Goal: Task Accomplishment & Management: Use online tool/utility

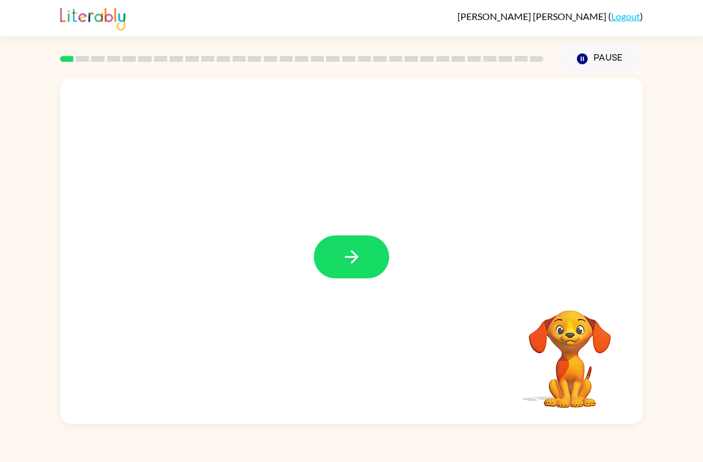
click at [366, 233] on div at bounding box center [351, 251] width 583 height 346
click at [334, 268] on button "button" at bounding box center [351, 257] width 75 height 43
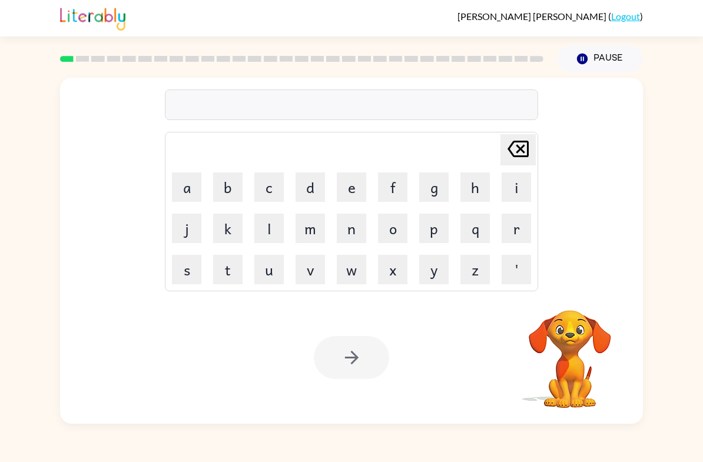
click at [218, 197] on button "b" at bounding box center [227, 187] width 29 height 29
click at [401, 221] on button "o" at bounding box center [392, 228] width 29 height 29
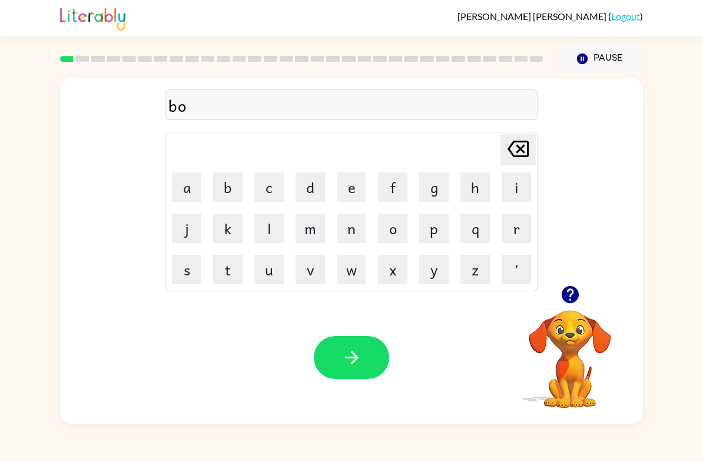
click at [574, 295] on icon "button" at bounding box center [569, 294] width 17 height 17
click at [513, 230] on button "r" at bounding box center [516, 228] width 29 height 29
click at [316, 189] on button "d" at bounding box center [310, 187] width 29 height 29
click at [347, 186] on button "e" at bounding box center [351, 187] width 29 height 29
click at [513, 224] on button "r" at bounding box center [516, 228] width 29 height 29
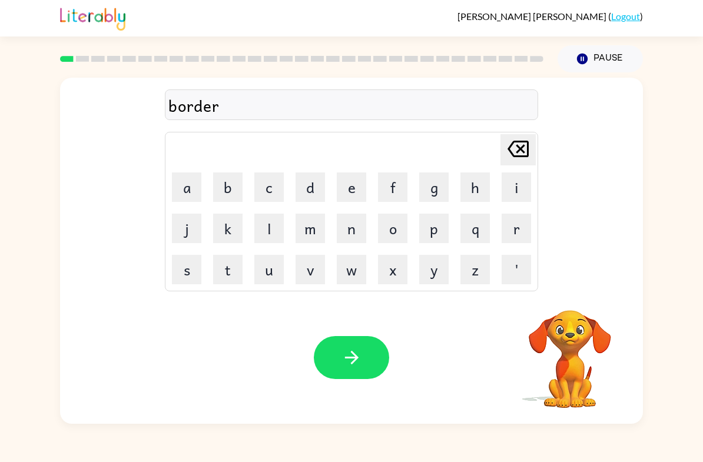
click at [365, 359] on button "button" at bounding box center [351, 357] width 75 height 43
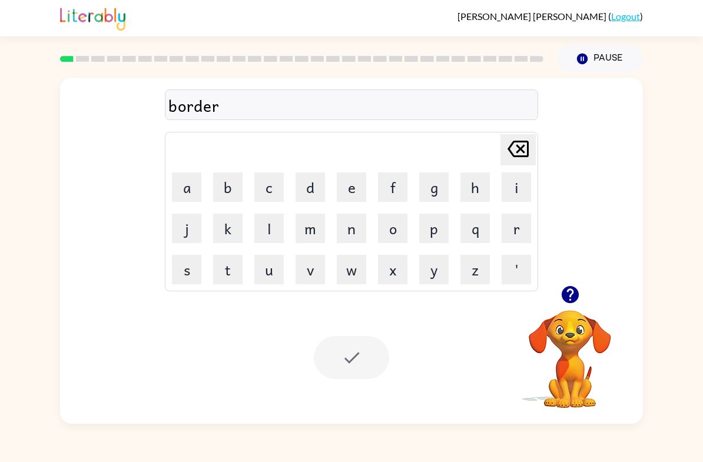
click at [563, 295] on icon "button" at bounding box center [569, 294] width 17 height 17
click at [513, 233] on button "r" at bounding box center [516, 228] width 29 height 29
click at [399, 220] on button "o" at bounding box center [392, 228] width 29 height 29
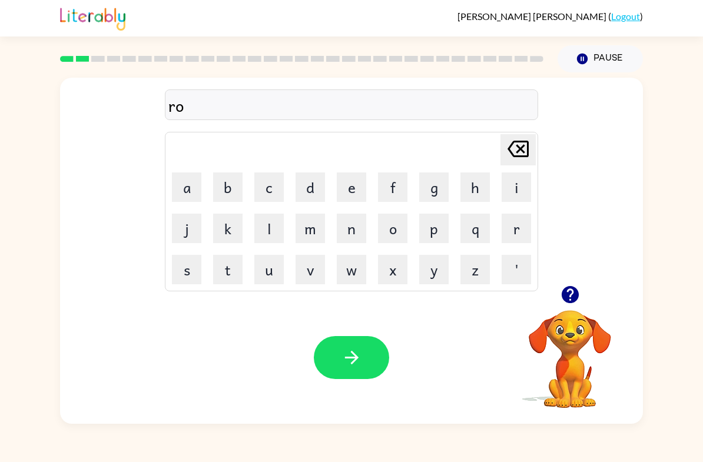
click at [260, 276] on button "u" at bounding box center [268, 269] width 29 height 29
click at [353, 226] on button "n" at bounding box center [351, 228] width 29 height 29
click at [319, 188] on button "d" at bounding box center [310, 187] width 29 height 29
click at [362, 346] on button "button" at bounding box center [351, 357] width 75 height 43
click at [304, 229] on button "m" at bounding box center [310, 228] width 29 height 29
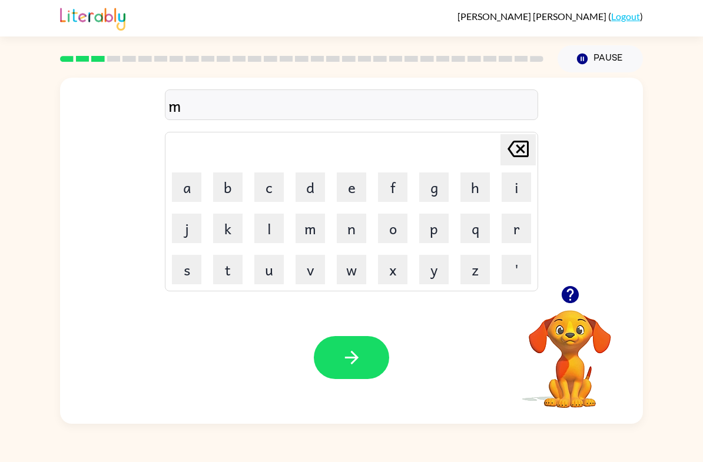
click at [178, 174] on button "a" at bounding box center [186, 187] width 29 height 29
click at [270, 189] on button "c" at bounding box center [268, 187] width 29 height 29
click at [474, 189] on button "h" at bounding box center [475, 187] width 29 height 29
click at [352, 183] on button "e" at bounding box center [351, 187] width 29 height 29
click at [518, 148] on icon at bounding box center [518, 149] width 21 height 16
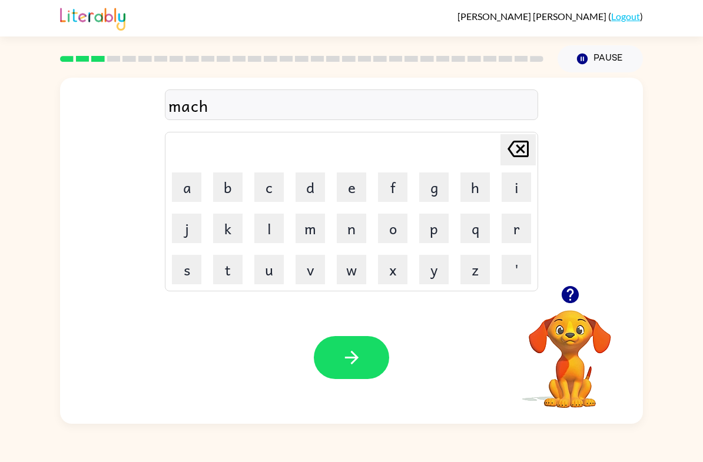
click at [530, 147] on icon "[PERSON_NAME] last character input" at bounding box center [518, 149] width 28 height 28
click at [525, 147] on icon "[PERSON_NAME] last character input" at bounding box center [518, 149] width 28 height 28
click at [185, 263] on button "s" at bounding box center [186, 269] width 29 height 29
click at [470, 180] on button "h" at bounding box center [475, 187] width 29 height 29
click at [511, 184] on button "i" at bounding box center [516, 187] width 29 height 29
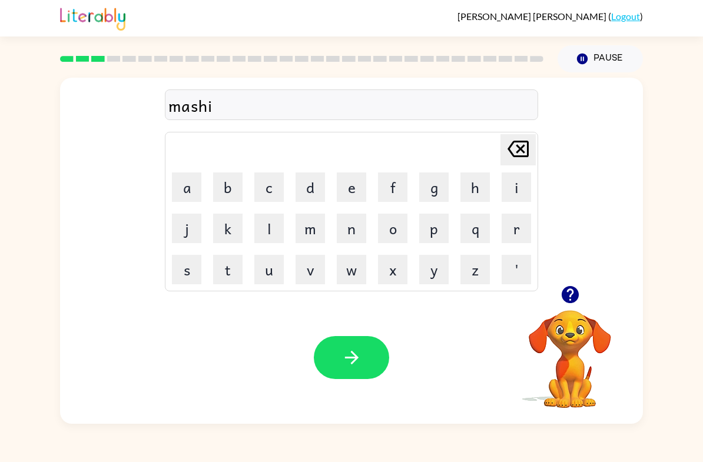
click at [513, 151] on icon "[PERSON_NAME] last character input" at bounding box center [518, 149] width 28 height 28
click at [512, 150] on icon "[PERSON_NAME] last character input" at bounding box center [518, 149] width 28 height 28
click at [516, 146] on icon "[PERSON_NAME] last character input" at bounding box center [518, 149] width 28 height 28
click at [263, 178] on button "c" at bounding box center [268, 187] width 29 height 29
click at [468, 193] on button "h" at bounding box center [475, 187] width 29 height 29
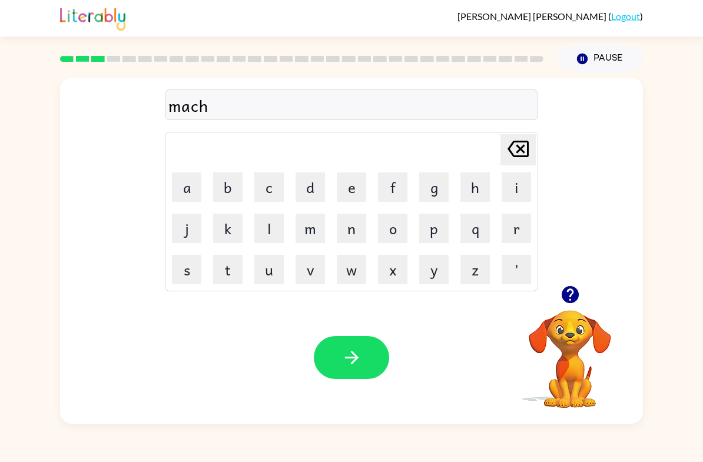
click at [520, 187] on button "i" at bounding box center [516, 187] width 29 height 29
click at [351, 187] on button "e" at bounding box center [351, 187] width 29 height 29
click at [350, 225] on button "n" at bounding box center [351, 228] width 29 height 29
click at [372, 369] on button "button" at bounding box center [351, 357] width 75 height 43
click at [558, 305] on button "button" at bounding box center [571, 295] width 30 height 30
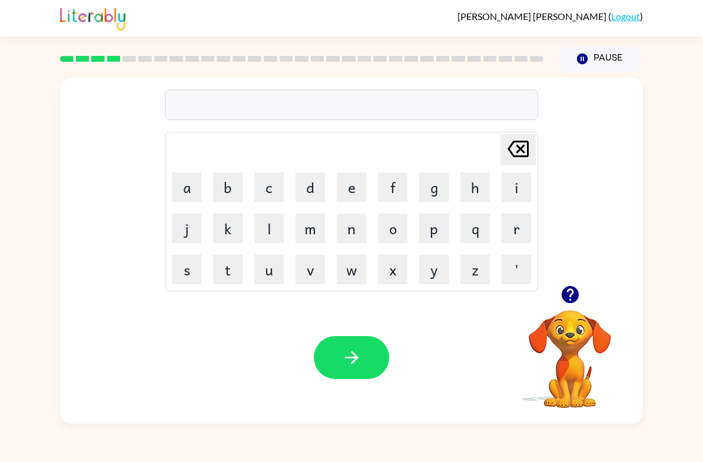
click at [556, 294] on button "button" at bounding box center [571, 295] width 30 height 30
click at [580, 305] on icon "button" at bounding box center [570, 295] width 21 height 21
click at [576, 294] on icon "button" at bounding box center [569, 294] width 17 height 17
click at [229, 268] on button "t" at bounding box center [227, 269] width 29 height 29
click at [513, 224] on button "r" at bounding box center [516, 228] width 29 height 29
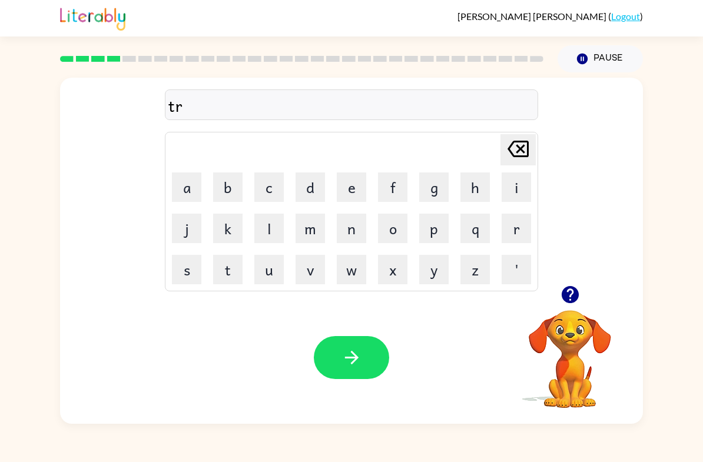
click at [188, 187] on button "a" at bounding box center [186, 187] width 29 height 29
click at [520, 191] on button "i" at bounding box center [516, 187] width 29 height 29
click at [354, 228] on button "n" at bounding box center [351, 228] width 29 height 29
click at [359, 361] on icon "button" at bounding box center [352, 358] width 21 height 21
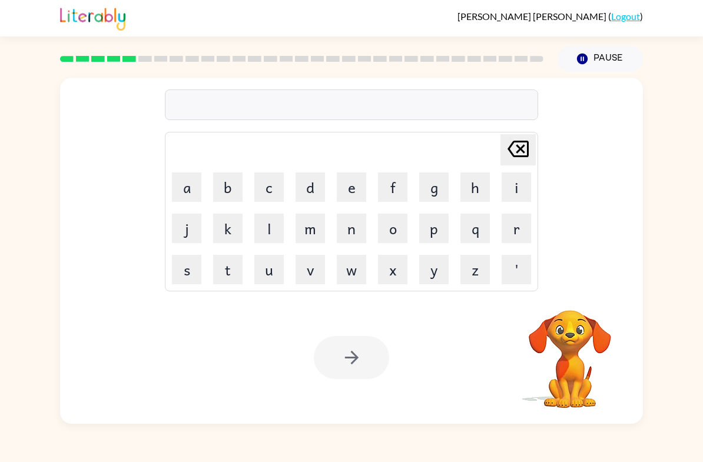
click at [312, 194] on button "d" at bounding box center [310, 187] width 29 height 29
click at [350, 185] on button "e" at bounding box center [351, 187] width 29 height 29
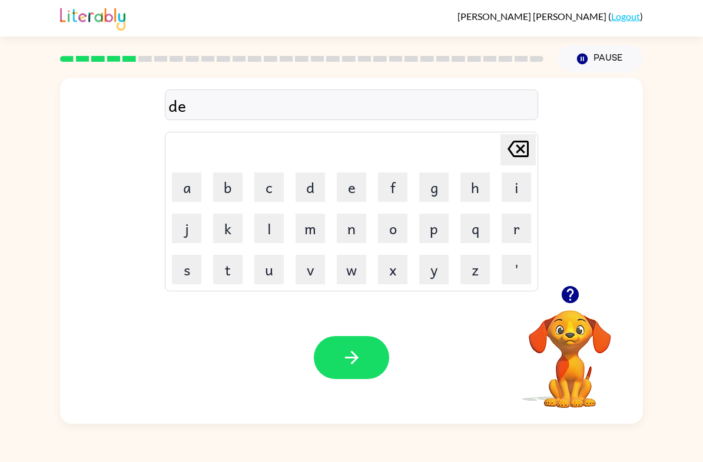
click at [387, 191] on button "f" at bounding box center [392, 187] width 29 height 29
click at [345, 191] on button "e" at bounding box center [351, 187] width 29 height 29
click at [176, 181] on button "a" at bounding box center [186, 187] width 29 height 29
click at [352, 222] on button "n" at bounding box center [351, 228] width 29 height 29
click at [176, 270] on button "s" at bounding box center [186, 269] width 29 height 29
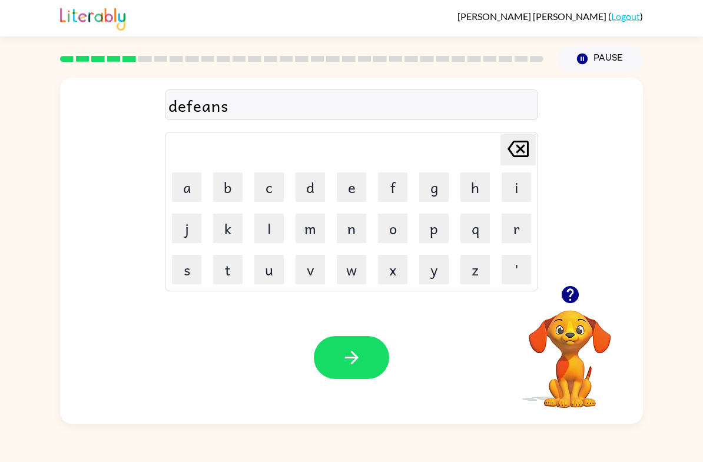
click at [353, 185] on button "e" at bounding box center [351, 187] width 29 height 29
click at [315, 180] on button "d" at bounding box center [310, 187] width 29 height 29
click at [526, 151] on icon "[PERSON_NAME] last character input" at bounding box center [518, 149] width 28 height 28
click at [309, 266] on button "v" at bounding box center [310, 269] width 29 height 29
click at [363, 180] on button "e" at bounding box center [351, 187] width 29 height 29
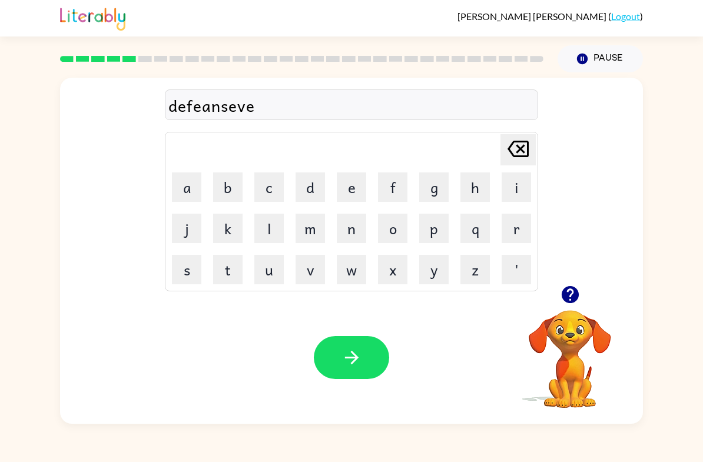
click at [369, 351] on button "button" at bounding box center [351, 357] width 75 height 43
click at [572, 299] on icon "button" at bounding box center [569, 294] width 17 height 17
click at [305, 276] on button "v" at bounding box center [310, 269] width 29 height 29
click at [187, 186] on button "a" at bounding box center [186, 187] width 29 height 29
click at [272, 193] on button "c" at bounding box center [268, 187] width 29 height 29
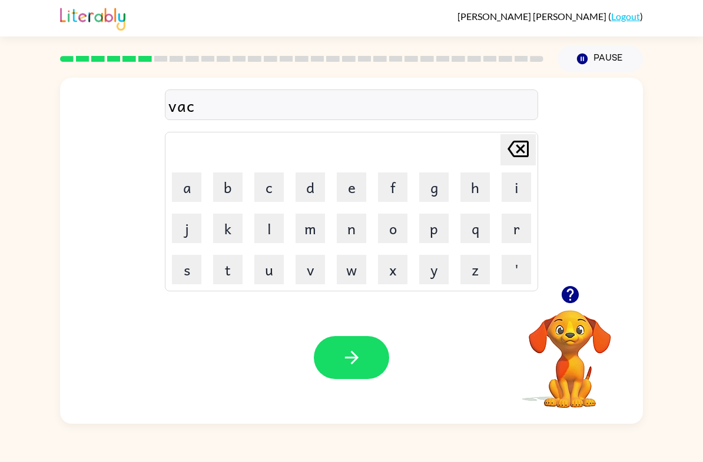
click at [186, 187] on button "a" at bounding box center [186, 187] width 29 height 29
click at [513, 185] on button "i" at bounding box center [516, 187] width 29 height 29
click at [391, 222] on button "o" at bounding box center [392, 228] width 29 height 29
click at [338, 232] on button "n" at bounding box center [351, 228] width 29 height 29
click at [353, 353] on icon "button" at bounding box center [352, 358] width 21 height 21
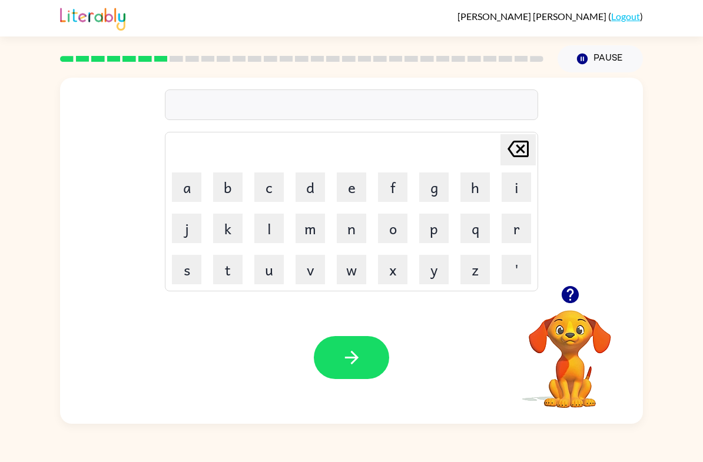
click at [612, 54] on button "Pause Pause" at bounding box center [600, 58] width 85 height 27
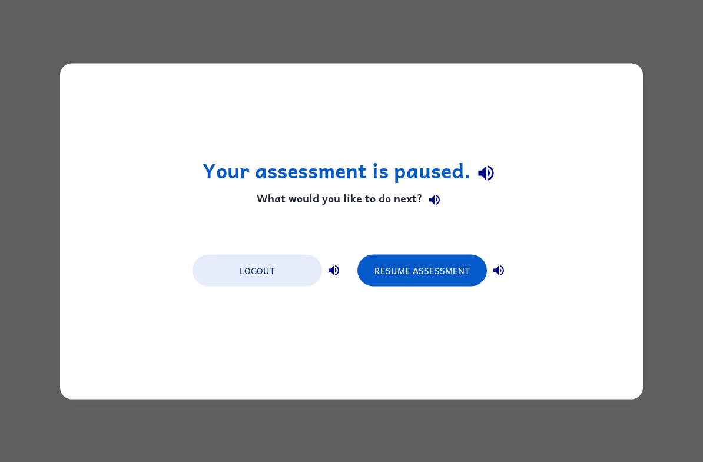
click at [410, 267] on button "Resume Assessment" at bounding box center [423, 270] width 130 height 32
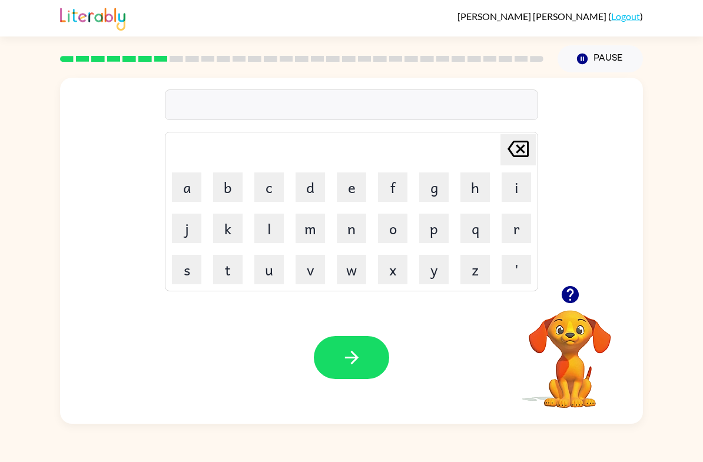
click at [558, 304] on button "button" at bounding box center [571, 295] width 30 height 30
click at [436, 227] on button "p" at bounding box center [433, 228] width 29 height 29
click at [273, 277] on button "u" at bounding box center [268, 269] width 29 height 29
click at [310, 185] on button "d" at bounding box center [310, 187] width 29 height 29
click at [309, 184] on button "d" at bounding box center [310, 187] width 29 height 29
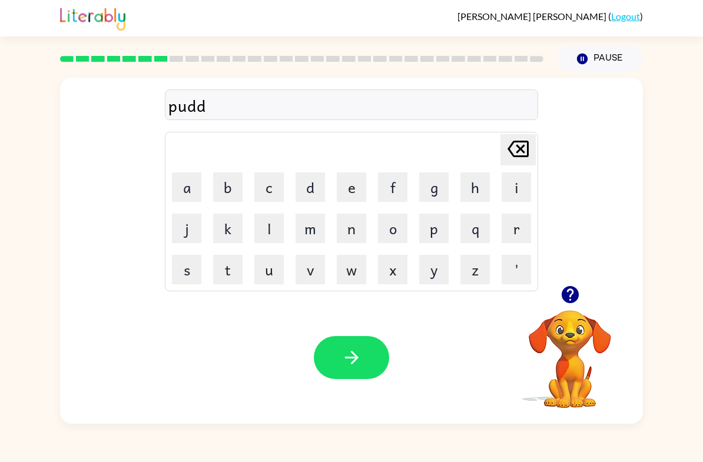
click at [266, 230] on button "l" at bounding box center [268, 228] width 29 height 29
click at [344, 190] on button "e" at bounding box center [351, 187] width 29 height 29
click at [363, 360] on button "button" at bounding box center [351, 357] width 75 height 43
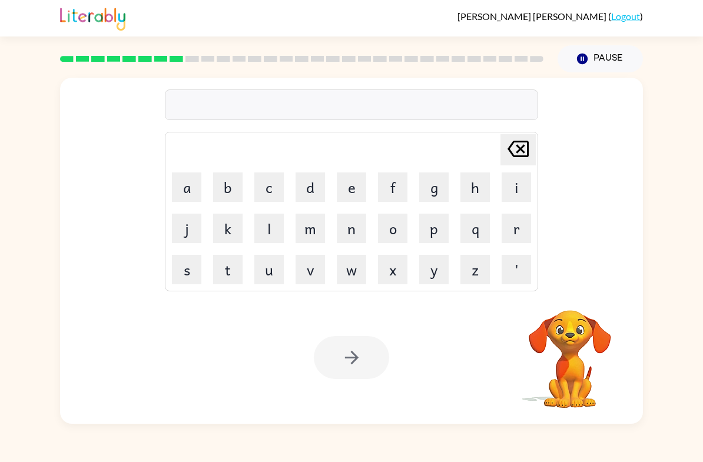
click at [305, 227] on button "m" at bounding box center [310, 228] width 29 height 29
click at [513, 184] on button "i" at bounding box center [516, 187] width 29 height 29
click at [517, 220] on button "r" at bounding box center [516, 228] width 29 height 29
click at [515, 191] on button "i" at bounding box center [516, 187] width 29 height 29
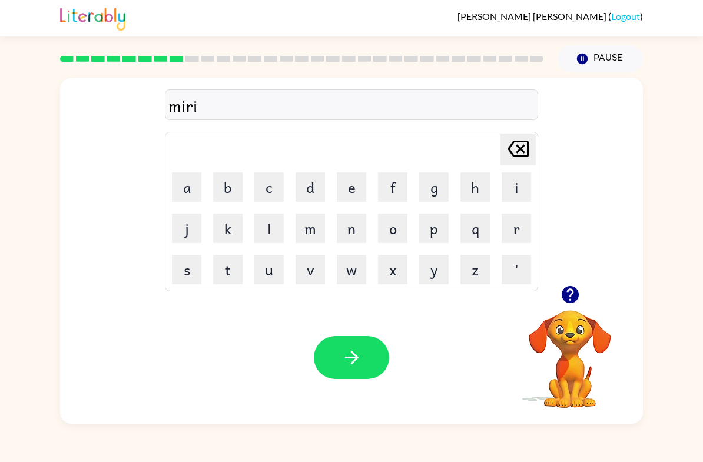
click at [266, 191] on button "c" at bounding box center [268, 187] width 29 height 29
click at [178, 176] on button "a" at bounding box center [186, 187] width 29 height 29
click at [259, 229] on button "l" at bounding box center [268, 228] width 29 height 29
click at [365, 360] on button "button" at bounding box center [351, 357] width 75 height 43
click at [313, 223] on button "m" at bounding box center [310, 228] width 29 height 29
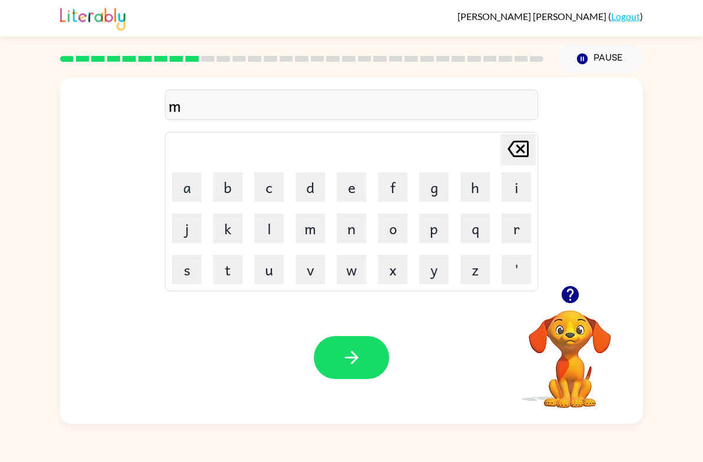
click at [348, 192] on button "e" at bounding box center [351, 187] width 29 height 29
click at [347, 191] on button "e" at bounding box center [351, 187] width 29 height 29
click at [524, 148] on icon "[PERSON_NAME] last character input" at bounding box center [518, 149] width 28 height 28
click at [518, 144] on icon "[PERSON_NAME] last character input" at bounding box center [518, 149] width 28 height 28
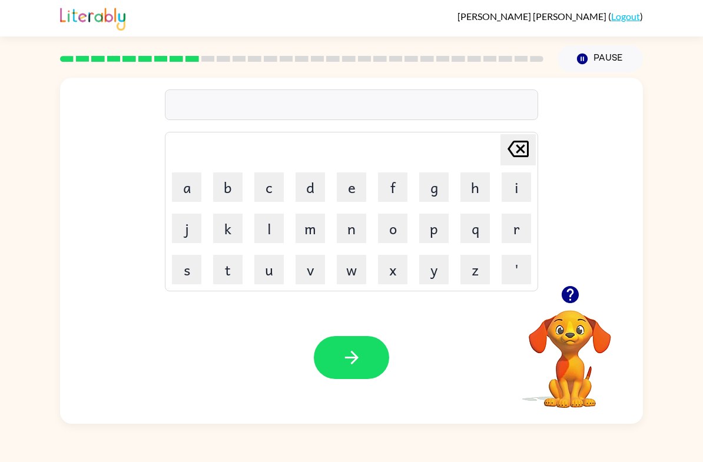
click at [320, 226] on button "m" at bounding box center [310, 228] width 29 height 29
click at [509, 191] on button "i" at bounding box center [516, 187] width 29 height 29
click at [235, 257] on button "t" at bounding box center [227, 269] width 29 height 29
click at [314, 228] on button "m" at bounding box center [310, 228] width 29 height 29
click at [403, 226] on button "o" at bounding box center [392, 228] width 29 height 29
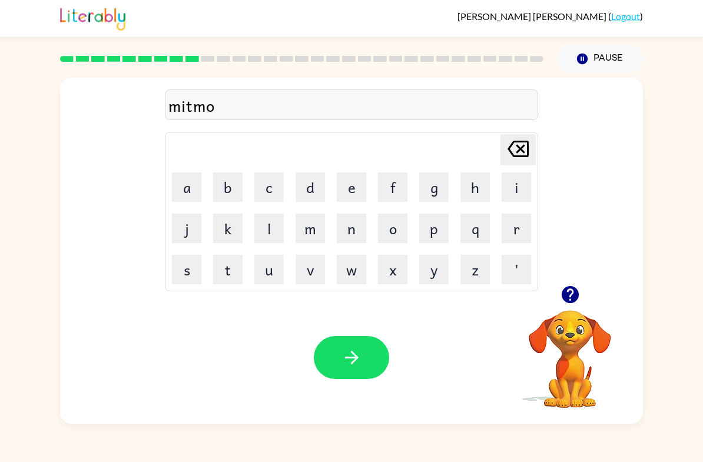
click at [513, 232] on button "r" at bounding box center [516, 228] width 29 height 29
click at [357, 221] on button "n" at bounding box center [351, 228] width 29 height 29
click at [513, 188] on button "i" at bounding box center [516, 187] width 29 height 29
click at [358, 220] on button "n" at bounding box center [351, 228] width 29 height 29
click at [427, 183] on button "g" at bounding box center [433, 187] width 29 height 29
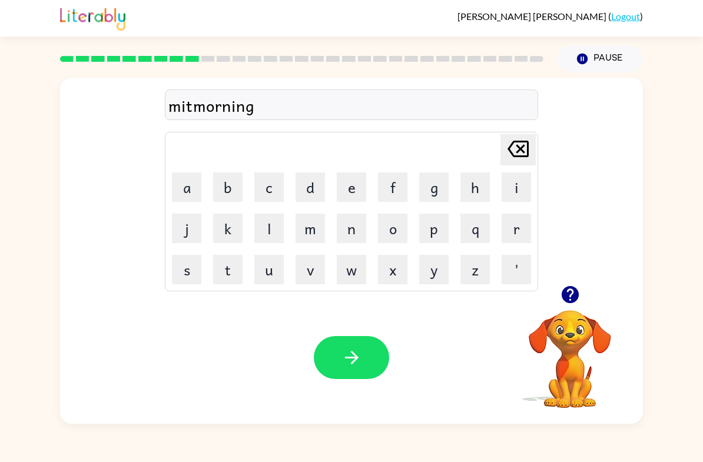
click at [337, 355] on button "button" at bounding box center [351, 357] width 75 height 43
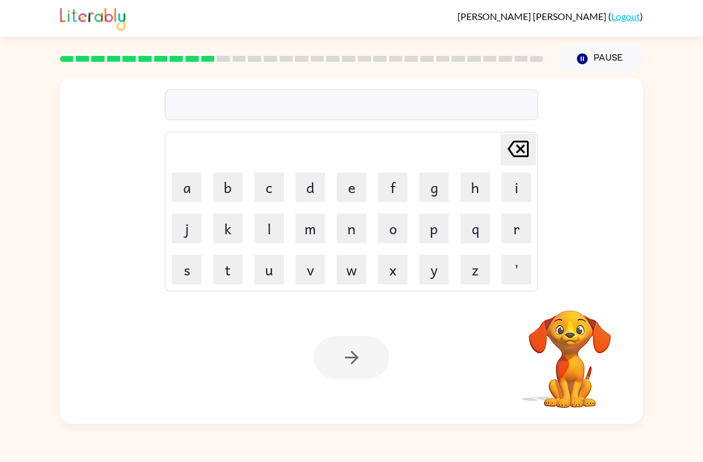
click at [306, 187] on button "d" at bounding box center [310, 187] width 29 height 29
click at [521, 187] on button "i" at bounding box center [516, 187] width 29 height 29
click at [184, 257] on button "s" at bounding box center [186, 269] width 29 height 29
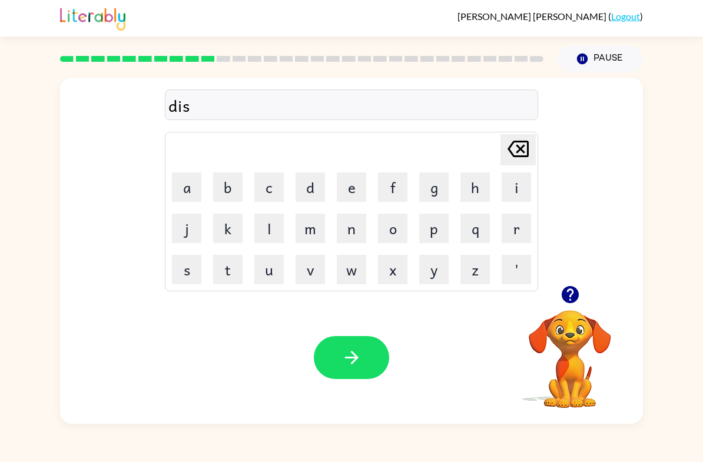
click at [227, 274] on button "t" at bounding box center [227, 269] width 29 height 29
click at [521, 227] on button "r" at bounding box center [516, 228] width 29 height 29
click at [279, 267] on button "u" at bounding box center [268, 269] width 29 height 29
click at [180, 272] on button "s" at bounding box center [186, 269] width 29 height 29
click at [224, 274] on button "t" at bounding box center [227, 269] width 29 height 29
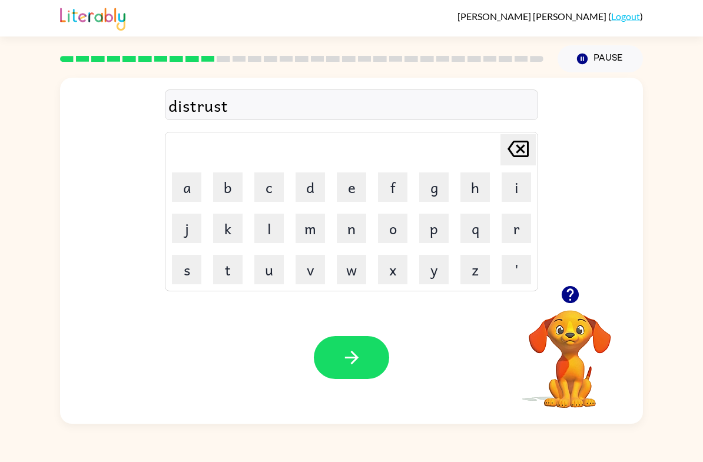
click at [362, 362] on icon "button" at bounding box center [352, 358] width 21 height 21
click at [574, 302] on icon "button" at bounding box center [569, 294] width 17 height 17
click at [521, 231] on button "r" at bounding box center [516, 228] width 29 height 29
click at [578, 289] on icon "button" at bounding box center [570, 295] width 21 height 21
click at [389, 220] on button "o" at bounding box center [392, 228] width 29 height 29
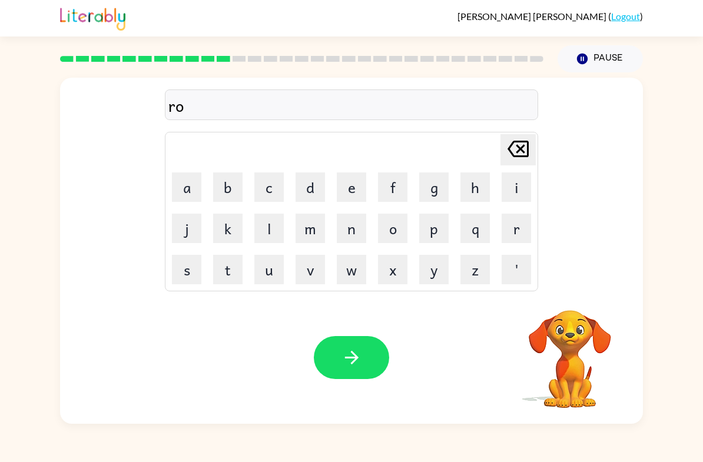
click at [226, 186] on button "b" at bounding box center [227, 187] width 29 height 29
click at [513, 149] on icon "[PERSON_NAME] last character input" at bounding box center [518, 149] width 28 height 28
click at [568, 297] on icon "button" at bounding box center [569, 294] width 17 height 17
click at [313, 187] on button "d" at bounding box center [310, 187] width 29 height 29
click at [351, 185] on button "e" at bounding box center [351, 187] width 29 height 29
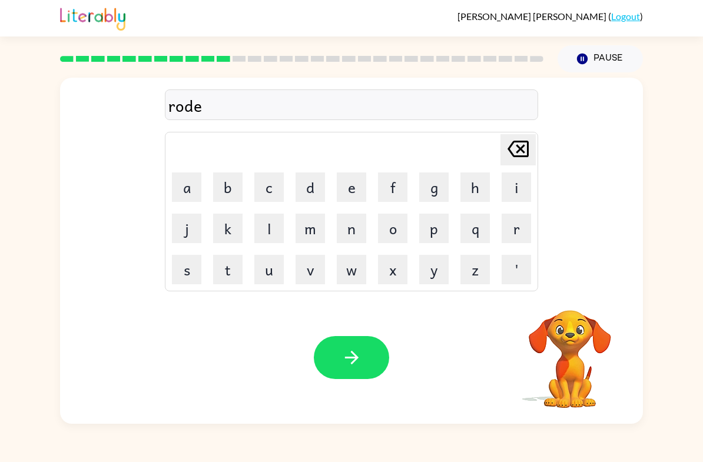
click at [355, 355] on icon "button" at bounding box center [352, 358] width 14 height 14
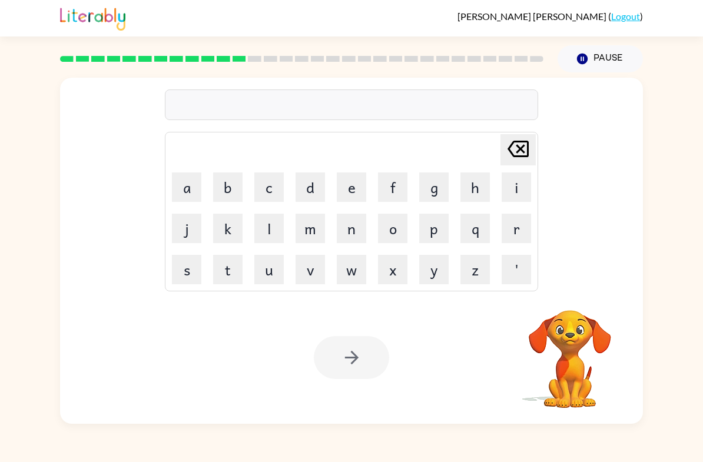
click at [267, 277] on button "u" at bounding box center [268, 269] width 29 height 29
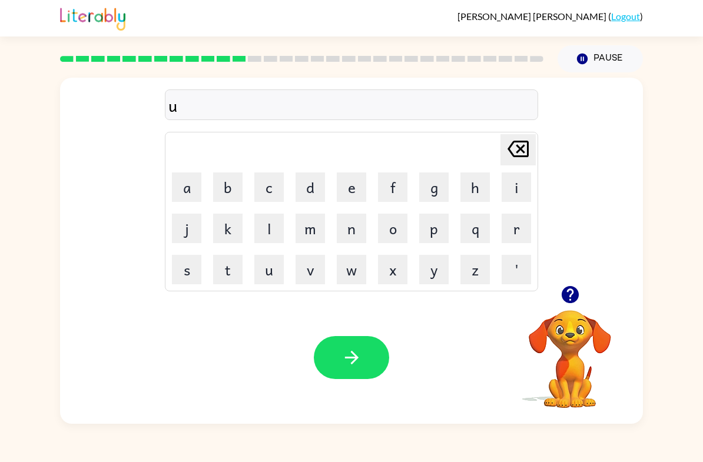
click at [443, 223] on button "p" at bounding box center [433, 228] width 29 height 29
click at [567, 292] on icon "button" at bounding box center [569, 294] width 17 height 17
click at [439, 190] on button "g" at bounding box center [433, 187] width 29 height 29
click at [511, 223] on button "r" at bounding box center [516, 228] width 29 height 29
click at [186, 196] on button "a" at bounding box center [186, 187] width 29 height 29
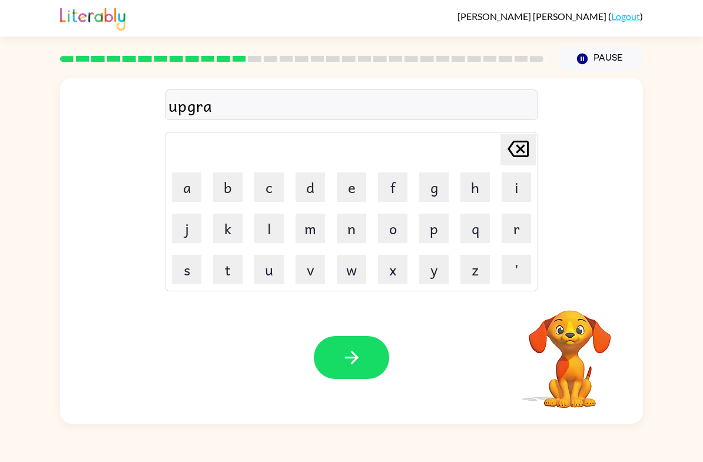
click at [305, 192] on button "d" at bounding box center [310, 187] width 29 height 29
click at [346, 181] on button "e" at bounding box center [351, 187] width 29 height 29
click at [365, 354] on button "button" at bounding box center [351, 357] width 75 height 43
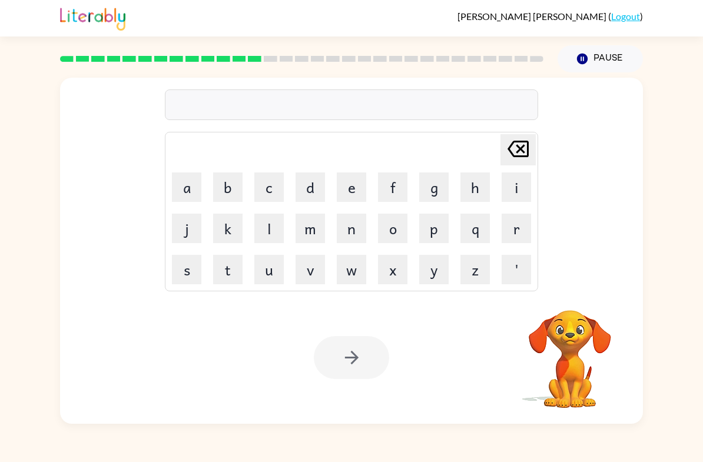
click at [313, 234] on button "m" at bounding box center [310, 228] width 29 height 29
click at [187, 186] on button "a" at bounding box center [186, 187] width 29 height 29
click at [308, 194] on button "d" at bounding box center [310, 187] width 29 height 29
click at [352, 239] on button "n" at bounding box center [351, 228] width 29 height 29
click at [353, 187] on button "e" at bounding box center [351, 187] width 29 height 29
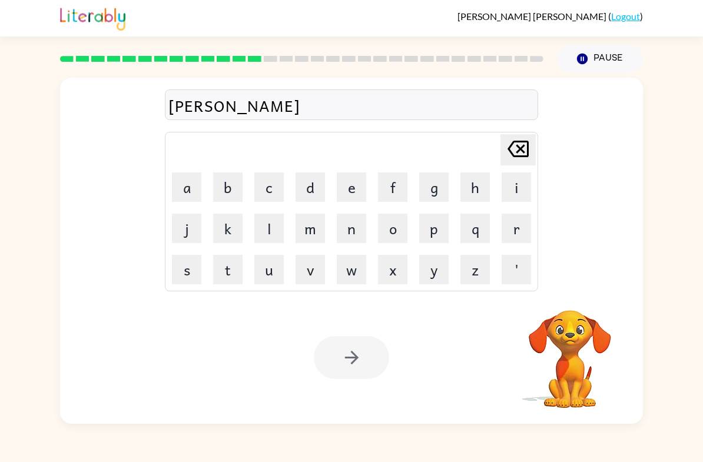
click at [178, 277] on button "s" at bounding box center [186, 269] width 29 height 29
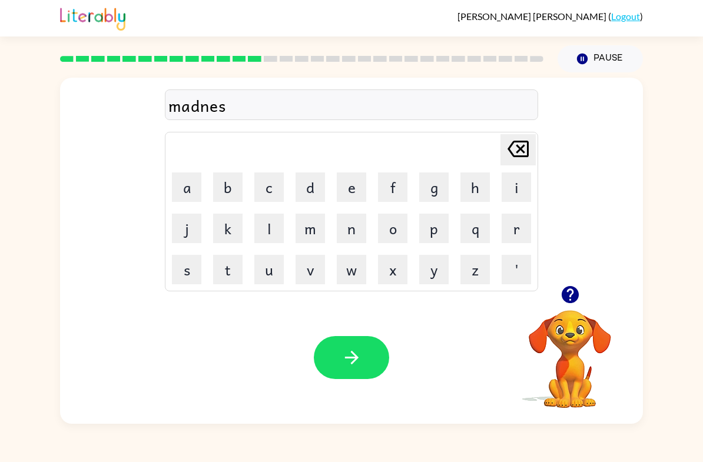
click at [359, 351] on icon "button" at bounding box center [352, 358] width 21 height 21
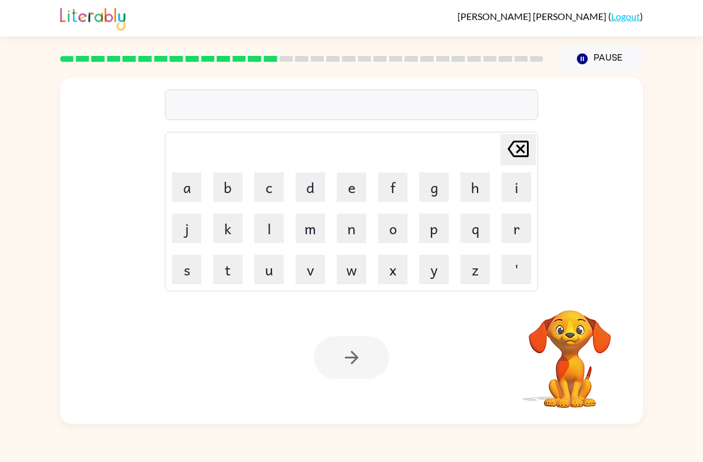
click at [571, 300] on video "Your browser must support playing .mp4 files to use Literably. Please try using…" at bounding box center [570, 351] width 118 height 118
click at [223, 194] on button "b" at bounding box center [227, 187] width 29 height 29
click at [388, 225] on button "o" at bounding box center [392, 228] width 29 height 29
click at [352, 227] on button "n" at bounding box center [351, 228] width 29 height 29
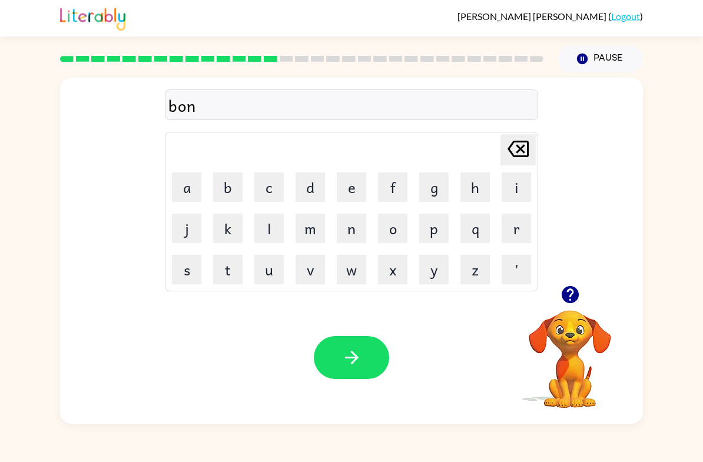
click at [563, 300] on icon "button" at bounding box center [570, 295] width 21 height 21
click at [270, 270] on button "u" at bounding box center [268, 269] width 29 height 29
click at [194, 277] on button "s" at bounding box center [186, 269] width 29 height 29
click at [357, 373] on button "button" at bounding box center [351, 357] width 75 height 43
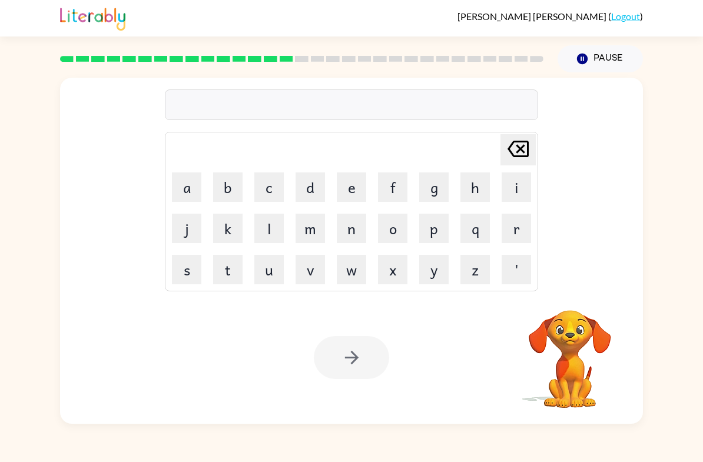
click at [189, 269] on button "s" at bounding box center [186, 269] width 29 height 29
click at [358, 267] on button "w" at bounding box center [351, 269] width 29 height 29
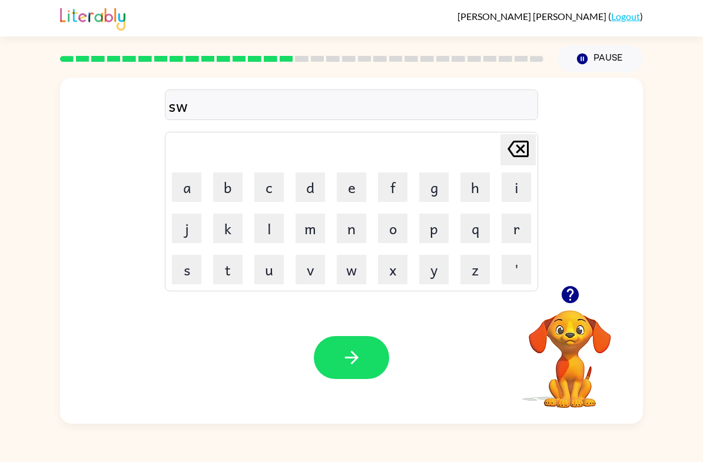
click at [394, 228] on button "o" at bounding box center [392, 228] width 29 height 29
click at [517, 229] on button "r" at bounding box center [516, 228] width 29 height 29
click at [316, 229] on button "m" at bounding box center [310, 228] width 29 height 29
click at [355, 355] on icon "button" at bounding box center [352, 358] width 14 height 14
click at [566, 309] on button "button" at bounding box center [571, 295] width 30 height 30
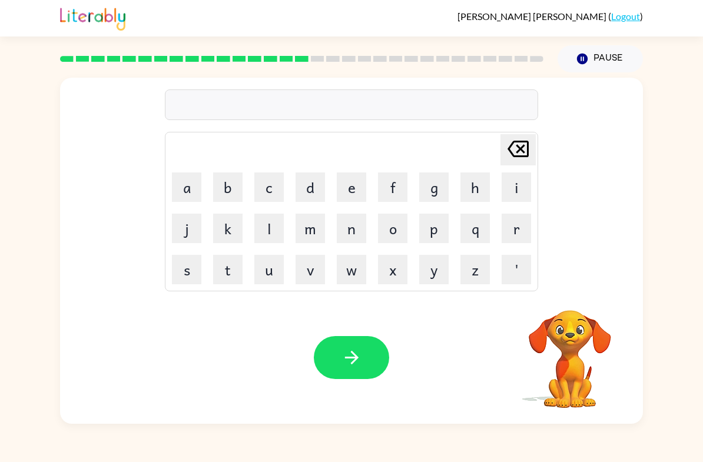
click at [519, 228] on button "r" at bounding box center [516, 228] width 29 height 29
click at [193, 179] on button "a" at bounding box center [186, 187] width 29 height 29
click at [361, 225] on button "n" at bounding box center [351, 228] width 29 height 29
click at [527, 146] on icon at bounding box center [518, 149] width 21 height 16
click at [302, 232] on button "m" at bounding box center [310, 228] width 29 height 29
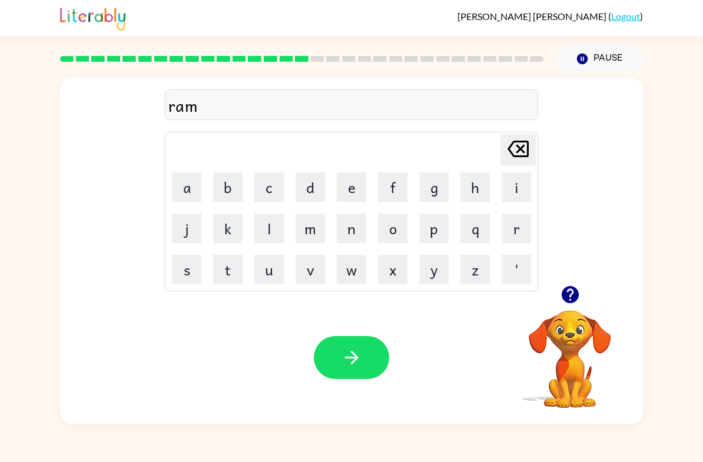
click at [370, 372] on button "button" at bounding box center [351, 357] width 75 height 43
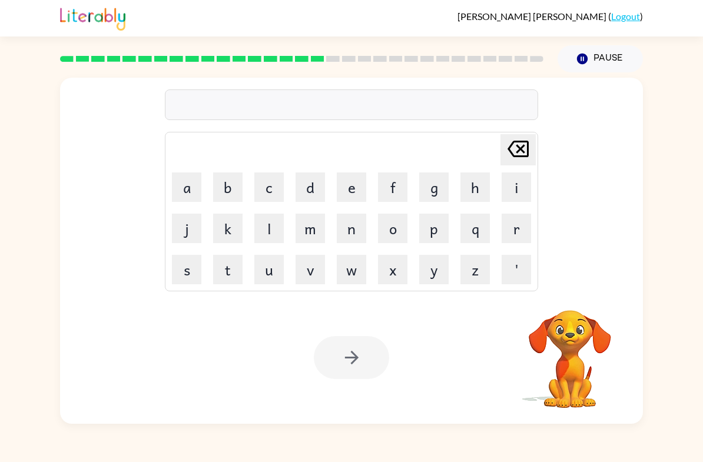
click at [530, 224] on button "r" at bounding box center [516, 228] width 29 height 29
click at [520, 189] on button "i" at bounding box center [516, 187] width 29 height 29
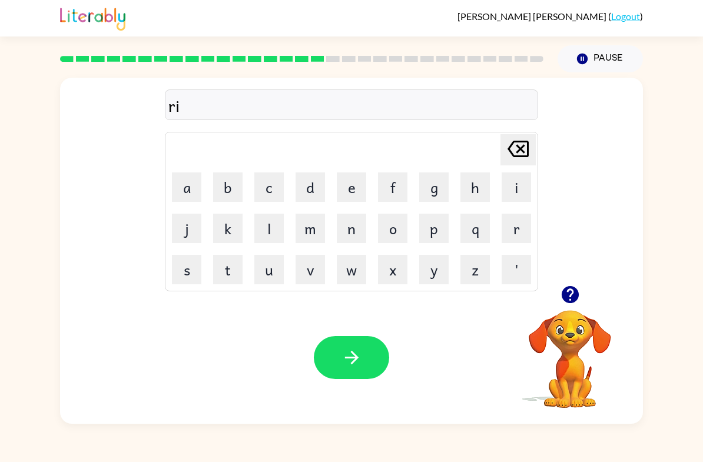
click at [305, 236] on button "m" at bounding box center [310, 228] width 29 height 29
click at [511, 181] on button "i" at bounding box center [516, 187] width 29 height 29
click at [349, 226] on button "n" at bounding box center [351, 228] width 29 height 29
click at [439, 190] on button "g" at bounding box center [433, 187] width 29 height 29
click at [338, 373] on button "button" at bounding box center [351, 357] width 75 height 43
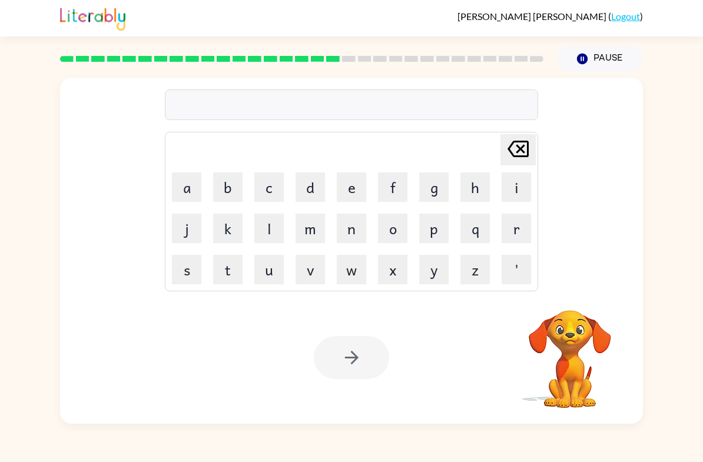
click at [519, 223] on button "r" at bounding box center [516, 228] width 29 height 29
click at [517, 185] on button "i" at bounding box center [516, 187] width 29 height 29
click at [186, 275] on button "s" at bounding box center [186, 269] width 29 height 29
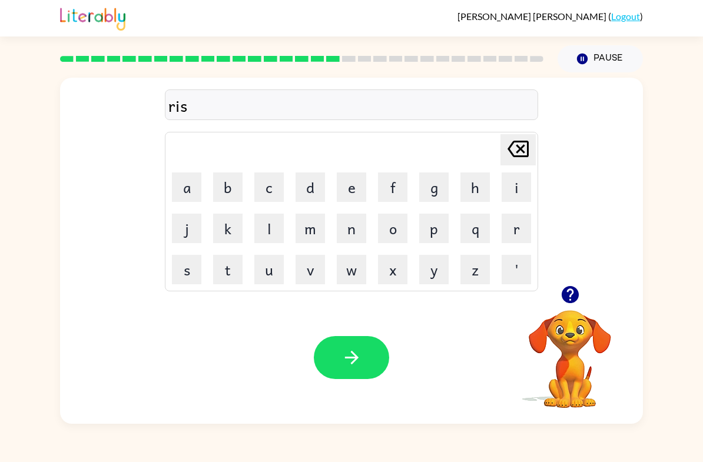
click at [268, 183] on button "c" at bounding box center [268, 187] width 29 height 29
click at [523, 143] on icon at bounding box center [518, 149] width 21 height 16
click at [236, 217] on button "k" at bounding box center [227, 228] width 29 height 29
click at [513, 189] on button "i" at bounding box center [516, 187] width 29 height 29
click at [355, 187] on button "e" at bounding box center [351, 187] width 29 height 29
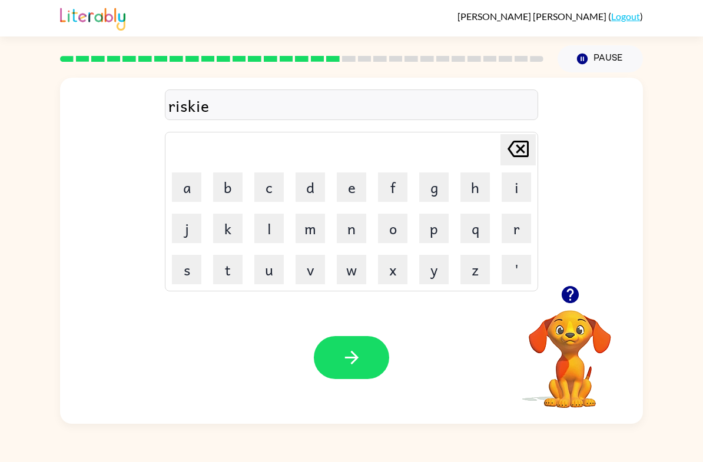
click at [188, 276] on button "s" at bounding box center [186, 269] width 29 height 29
click at [227, 271] on button "t" at bounding box center [227, 269] width 29 height 29
click at [346, 360] on icon "button" at bounding box center [352, 358] width 21 height 21
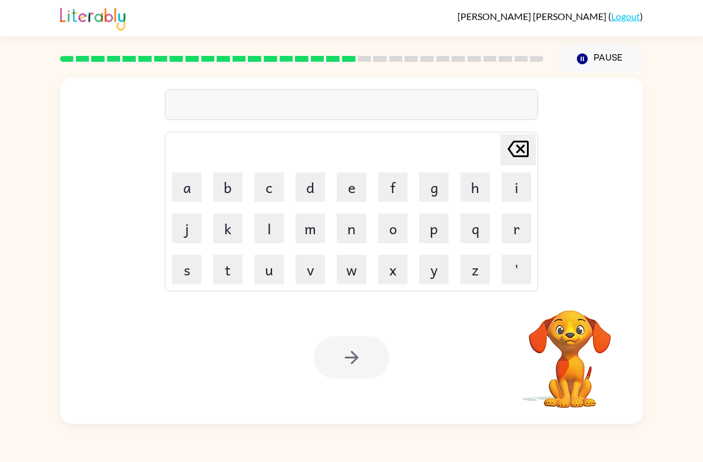
click at [15, 207] on div "[PERSON_NAME] last character input a b c d e f g h i j k l m n o p q r s t u v …" at bounding box center [351, 248] width 703 height 352
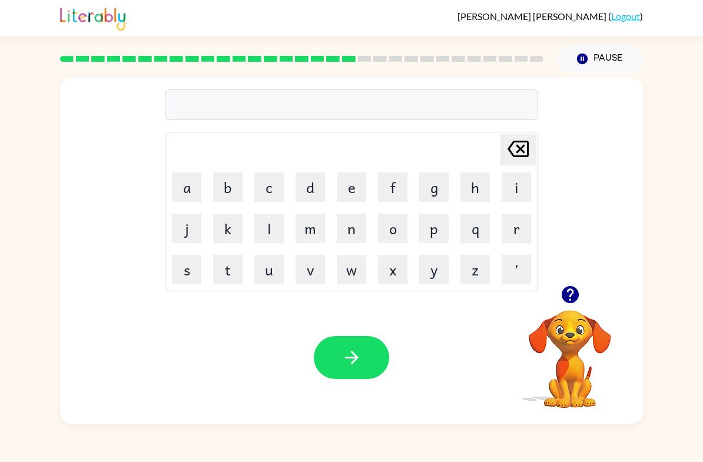
click at [563, 311] on video "Your browser must support playing .mp4 files to use Literably. Please try using…" at bounding box center [570, 351] width 118 height 118
click at [577, 296] on icon "button" at bounding box center [569, 294] width 17 height 17
click at [188, 193] on button "a" at bounding box center [186, 187] width 29 height 29
click at [517, 150] on icon "[PERSON_NAME] last character input" at bounding box center [518, 149] width 28 height 28
click at [385, 242] on button "o" at bounding box center [392, 228] width 29 height 29
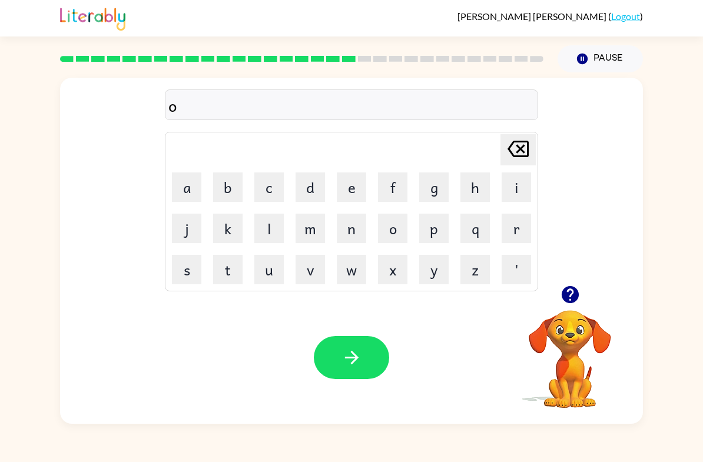
click at [523, 229] on button "r" at bounding box center [516, 228] width 29 height 29
click at [583, 287] on button "button" at bounding box center [571, 295] width 30 height 30
click at [586, 291] on div "or [PERSON_NAME] last character input a b c d e f g h i j k l m n o p q r s t u…" at bounding box center [351, 251] width 583 height 346
click at [689, 86] on div "or [PERSON_NAME] last character input a b c d e f g h i j k l m n o p q r s t u…" at bounding box center [351, 248] width 703 height 352
click at [511, 141] on icon "[PERSON_NAME] last character input" at bounding box center [518, 149] width 28 height 28
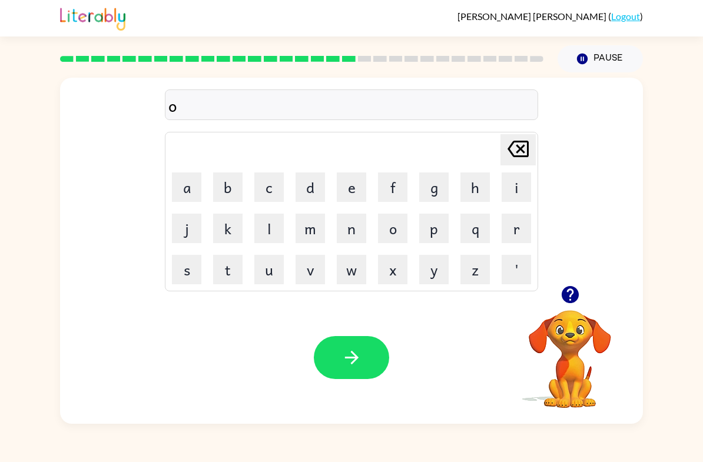
click at [511, 227] on button "r" at bounding box center [516, 228] width 29 height 29
click at [233, 264] on button "t" at bounding box center [227, 269] width 29 height 29
click at [349, 266] on button "w" at bounding box center [351, 269] width 29 height 29
click at [181, 183] on button "a" at bounding box center [186, 187] width 29 height 29
click at [432, 275] on button "y" at bounding box center [433, 269] width 29 height 29
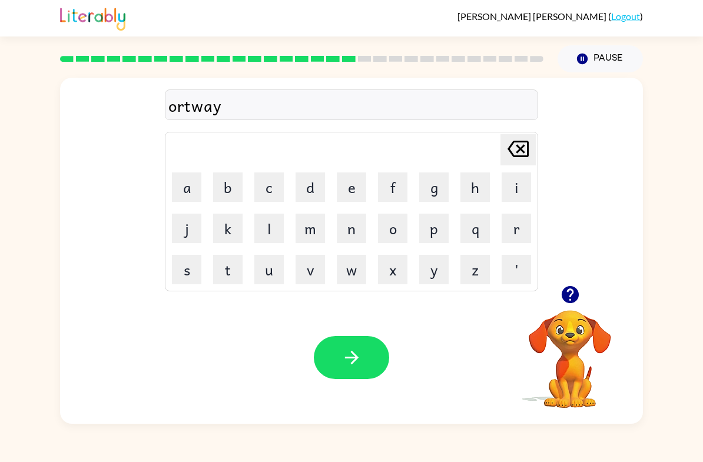
click at [343, 368] on icon "button" at bounding box center [352, 358] width 21 height 21
click at [570, 299] on icon "button" at bounding box center [569, 294] width 17 height 17
click at [401, 177] on button "f" at bounding box center [392, 187] width 29 height 29
click at [394, 224] on button "o" at bounding box center [392, 228] width 29 height 29
click at [261, 232] on button "l" at bounding box center [268, 228] width 29 height 29
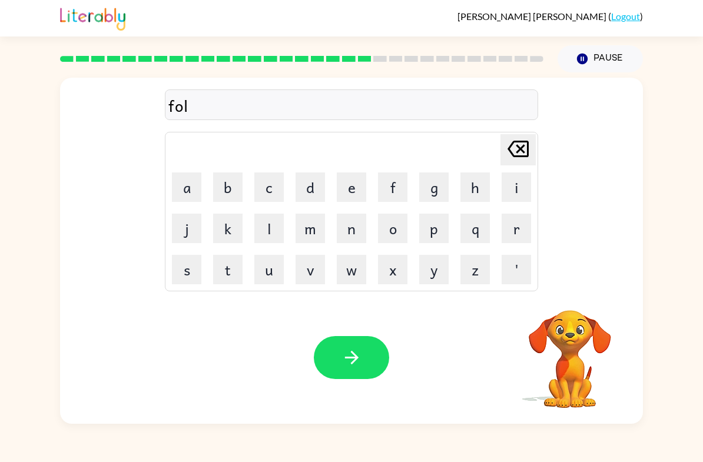
click at [260, 232] on button "l" at bounding box center [268, 228] width 29 height 29
click at [393, 220] on button "o" at bounding box center [392, 228] width 29 height 29
click at [348, 270] on button "w" at bounding box center [351, 269] width 29 height 29
click at [368, 354] on button "button" at bounding box center [351, 357] width 75 height 43
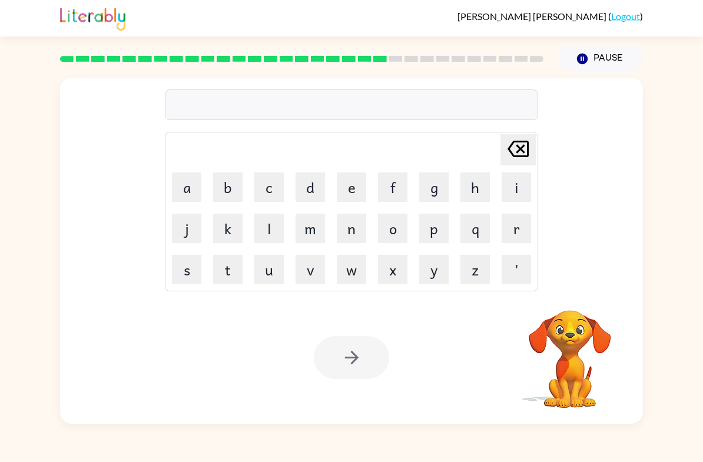
click at [184, 269] on button "s" at bounding box center [186, 269] width 29 height 29
click at [345, 180] on button "e" at bounding box center [351, 187] width 29 height 29
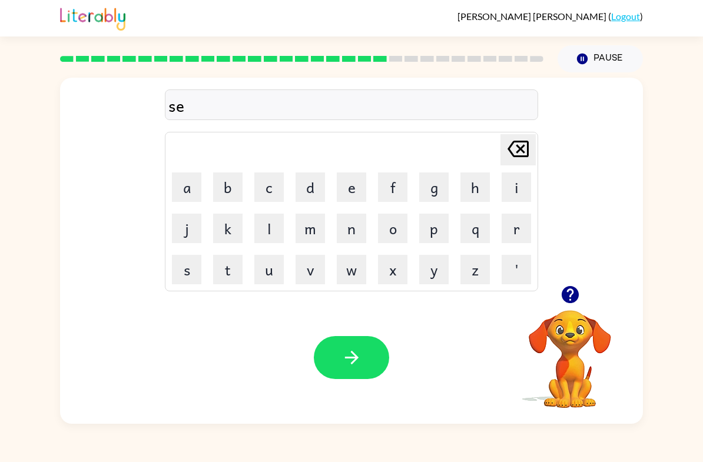
click at [517, 154] on icon at bounding box center [518, 149] width 21 height 16
click at [517, 153] on icon at bounding box center [518, 149] width 21 height 16
click at [578, 300] on icon "button" at bounding box center [570, 295] width 21 height 21
click at [186, 279] on button "s" at bounding box center [186, 269] width 29 height 29
click at [342, 187] on button "e" at bounding box center [351, 187] width 29 height 29
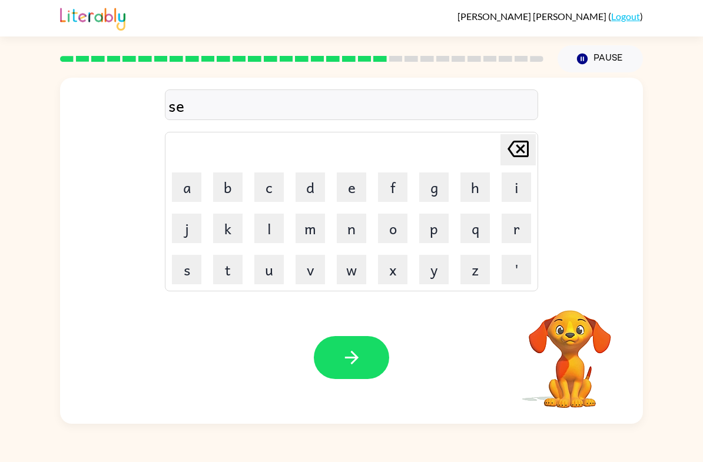
click at [363, 234] on button "n" at bounding box center [351, 228] width 29 height 29
click at [229, 267] on button "t" at bounding box center [227, 269] width 29 height 29
click at [348, 184] on button "e" at bounding box center [351, 187] width 29 height 29
click at [434, 223] on button "p" at bounding box center [433, 228] width 29 height 29
click at [507, 190] on button "i" at bounding box center [516, 187] width 29 height 29
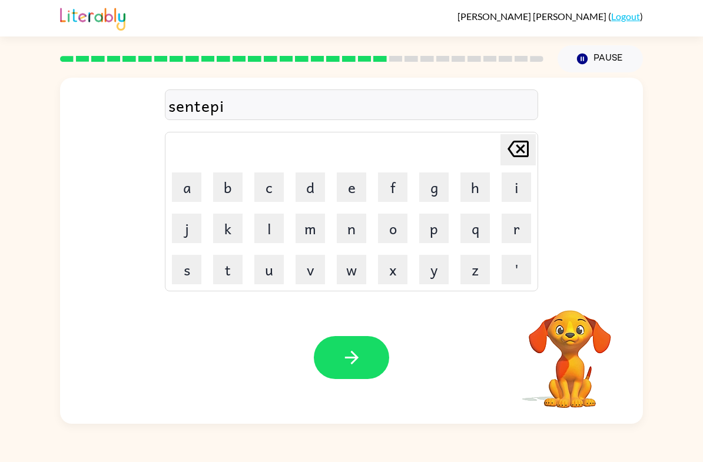
click at [315, 187] on button "d" at bounding box center [310, 187] width 29 height 29
click at [359, 338] on button "button" at bounding box center [351, 357] width 75 height 43
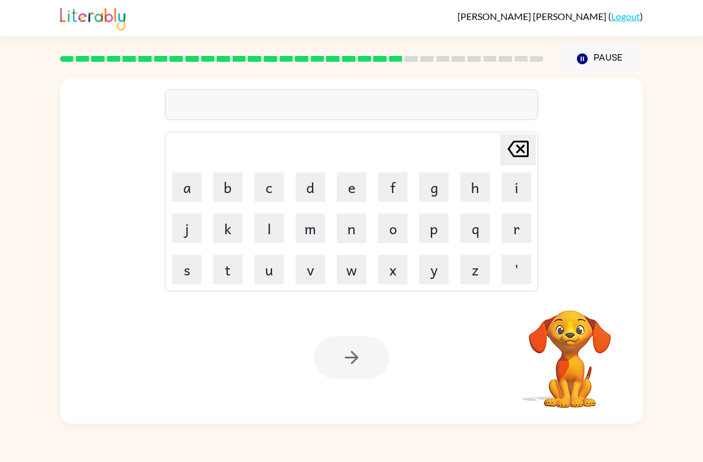
click at [192, 272] on button "s" at bounding box center [186, 269] width 29 height 29
click at [574, 309] on video "Your browser must support playing .mp4 files to use Literably. Please try using…" at bounding box center [570, 351] width 118 height 118
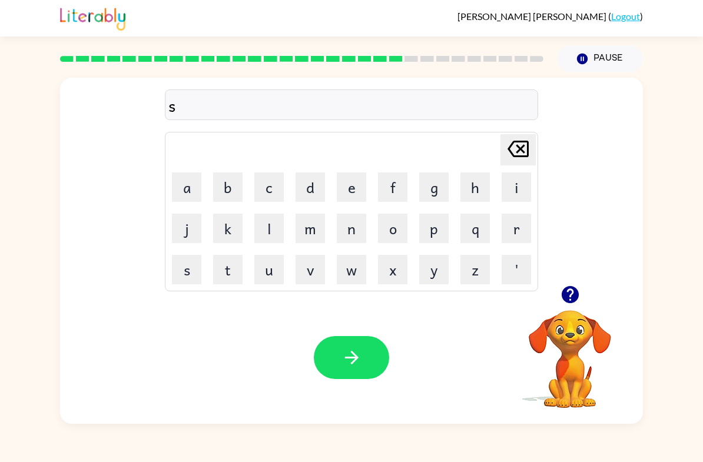
click at [564, 300] on icon "button" at bounding box center [569, 294] width 17 height 17
click at [274, 275] on button "u" at bounding box center [268, 269] width 29 height 29
click at [190, 265] on button "s" at bounding box center [186, 269] width 29 height 29
click at [232, 276] on button "t" at bounding box center [227, 269] width 29 height 29
click at [187, 189] on button "a" at bounding box center [186, 187] width 29 height 29
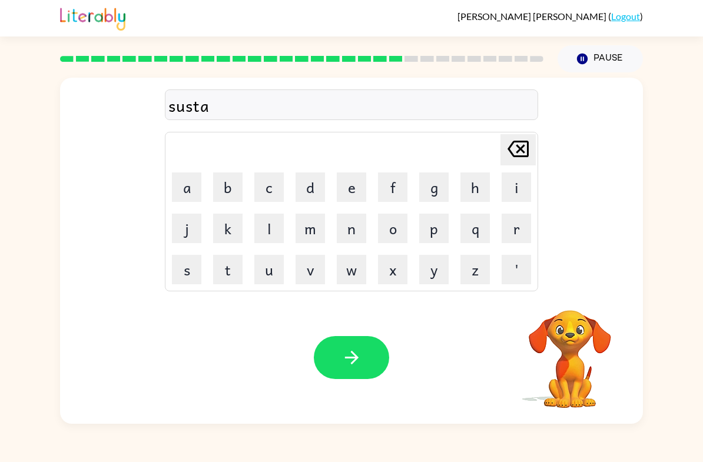
click at [510, 189] on button "i" at bounding box center [516, 187] width 29 height 29
click at [353, 234] on button "n" at bounding box center [351, 228] width 29 height 29
click at [366, 358] on button "button" at bounding box center [351, 357] width 75 height 43
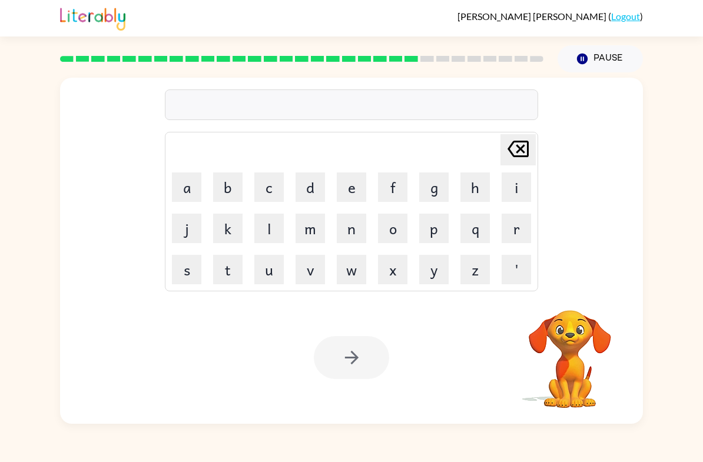
click at [392, 189] on button "f" at bounding box center [392, 187] width 29 height 29
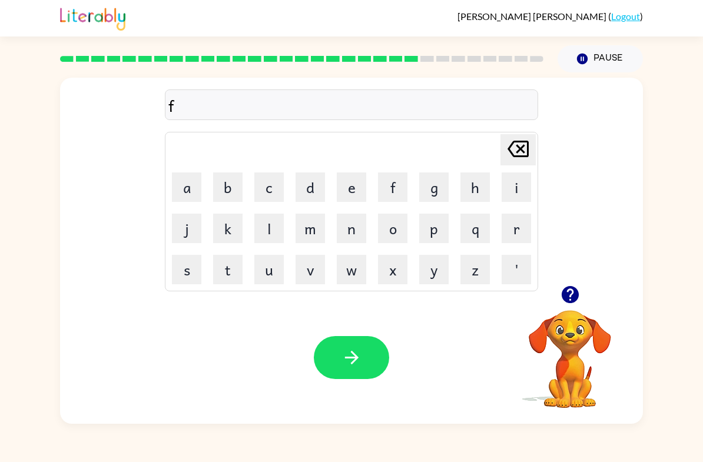
click at [570, 284] on button "button" at bounding box center [571, 295] width 30 height 30
click at [520, 144] on icon "[PERSON_NAME] last character input" at bounding box center [518, 149] width 28 height 28
click at [562, 297] on icon "button" at bounding box center [569, 294] width 17 height 17
click at [391, 187] on button "f" at bounding box center [392, 187] width 29 height 29
click at [396, 216] on button "o" at bounding box center [392, 228] width 29 height 29
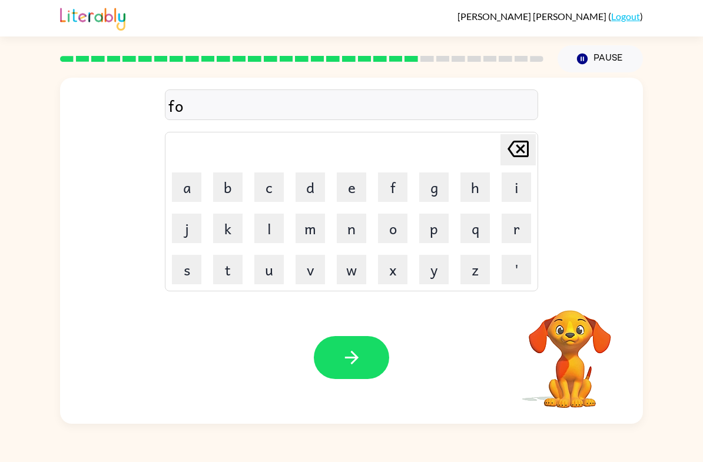
click at [515, 234] on button "r" at bounding box center [516, 228] width 29 height 29
click at [309, 176] on button "d" at bounding box center [310, 187] width 29 height 29
click at [350, 273] on button "w" at bounding box center [351, 269] width 29 height 29
click at [186, 187] on button "a" at bounding box center [186, 187] width 29 height 29
click at [515, 227] on button "r" at bounding box center [516, 228] width 29 height 29
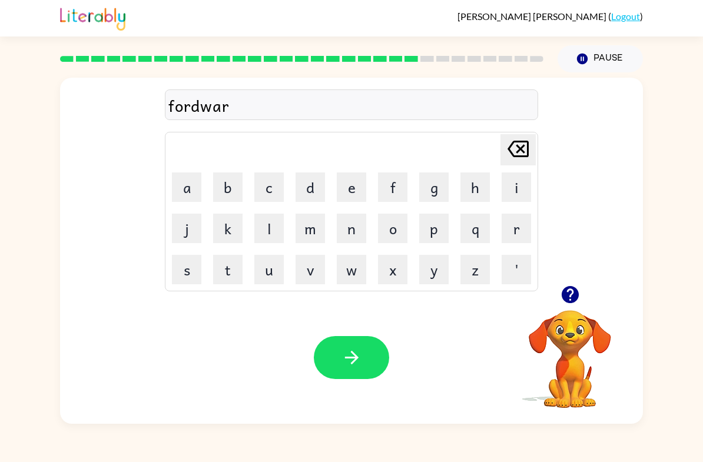
click at [313, 183] on button "d" at bounding box center [310, 187] width 29 height 29
click at [520, 151] on icon at bounding box center [518, 149] width 21 height 16
click at [517, 148] on icon "[PERSON_NAME] last character input" at bounding box center [518, 149] width 28 height 28
click at [516, 148] on icon "[PERSON_NAME] last character input" at bounding box center [518, 149] width 28 height 28
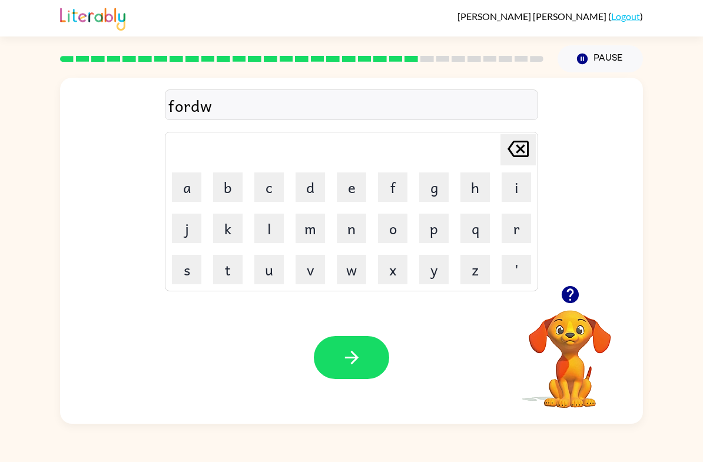
click at [516, 148] on icon "[PERSON_NAME] last character input" at bounding box center [518, 149] width 28 height 28
click at [515, 148] on icon "[PERSON_NAME] last character input" at bounding box center [518, 149] width 28 height 28
click at [512, 146] on icon at bounding box center [518, 149] width 21 height 16
click at [511, 146] on icon at bounding box center [518, 149] width 21 height 16
click at [570, 295] on icon "button" at bounding box center [569, 294] width 17 height 17
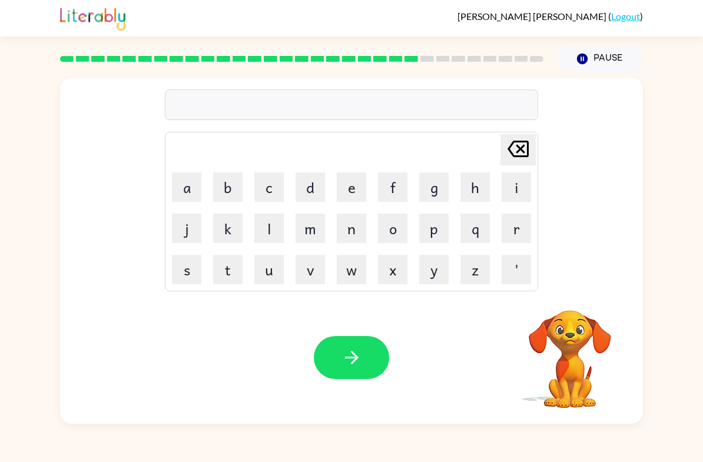
click at [388, 184] on button "f" at bounding box center [392, 187] width 29 height 29
click at [390, 219] on button "o" at bounding box center [392, 228] width 29 height 29
click at [508, 226] on button "r" at bounding box center [516, 228] width 29 height 29
click at [300, 191] on button "d" at bounding box center [310, 187] width 29 height 29
click at [339, 279] on button "w" at bounding box center [351, 269] width 29 height 29
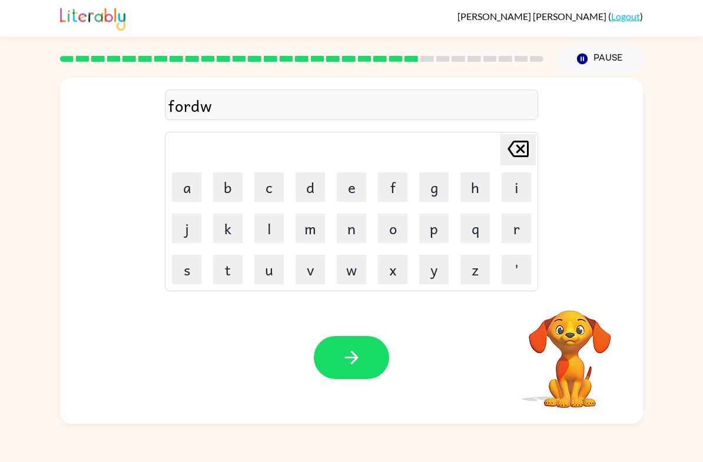
click at [179, 194] on button "a" at bounding box center [186, 187] width 29 height 29
click at [508, 239] on button "r" at bounding box center [516, 228] width 29 height 29
click at [304, 182] on button "d" at bounding box center [310, 187] width 29 height 29
click at [343, 374] on button "button" at bounding box center [351, 357] width 75 height 43
click at [699, 258] on div "[PERSON_NAME] last character input a b c d e f g h i j k l m n o p q r s t u v …" at bounding box center [351, 248] width 703 height 352
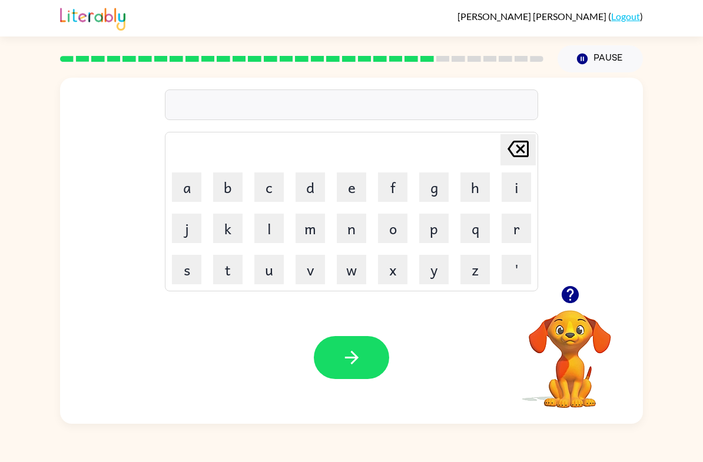
click at [569, 296] on icon "button" at bounding box center [569, 294] width 17 height 17
click at [350, 195] on button "e" at bounding box center [351, 187] width 29 height 29
click at [269, 218] on button "l" at bounding box center [268, 228] width 29 height 29
click at [518, 181] on button "i" at bounding box center [516, 187] width 29 height 29
click at [527, 144] on icon at bounding box center [518, 149] width 21 height 16
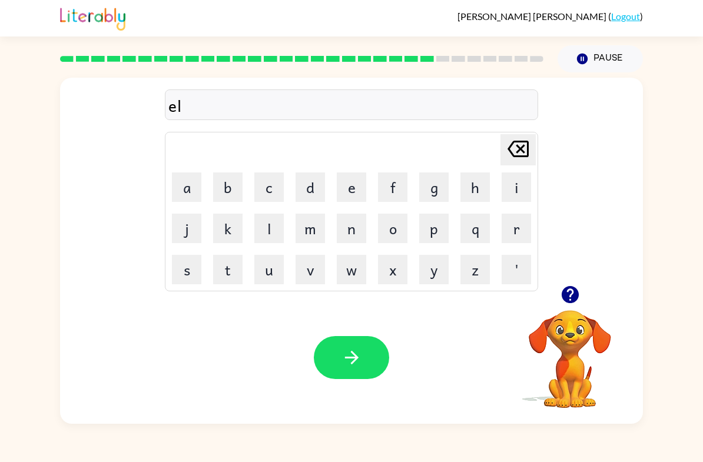
click at [527, 144] on icon at bounding box center [518, 149] width 21 height 16
click at [516, 141] on icon "[PERSON_NAME] last character input" at bounding box center [518, 149] width 28 height 28
click at [515, 141] on icon "[PERSON_NAME] last character input" at bounding box center [518, 149] width 28 height 28
click at [510, 223] on button "r" at bounding box center [516, 228] width 29 height 29
click at [346, 186] on button "e" at bounding box center [351, 187] width 29 height 29
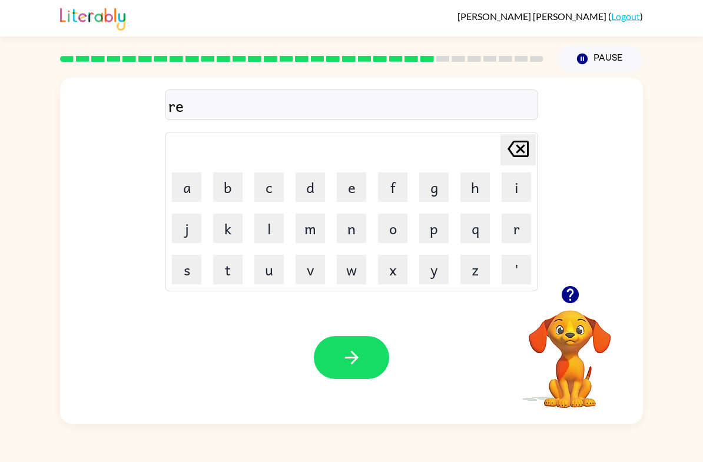
click at [267, 232] on button "l" at bounding box center [268, 228] width 29 height 29
click at [342, 194] on button "e" at bounding box center [351, 187] width 29 height 29
click at [515, 182] on button "i" at bounding box center [516, 187] width 29 height 29
click at [312, 181] on button "d" at bounding box center [310, 187] width 29 height 29
click at [517, 193] on button "i" at bounding box center [516, 187] width 29 height 29
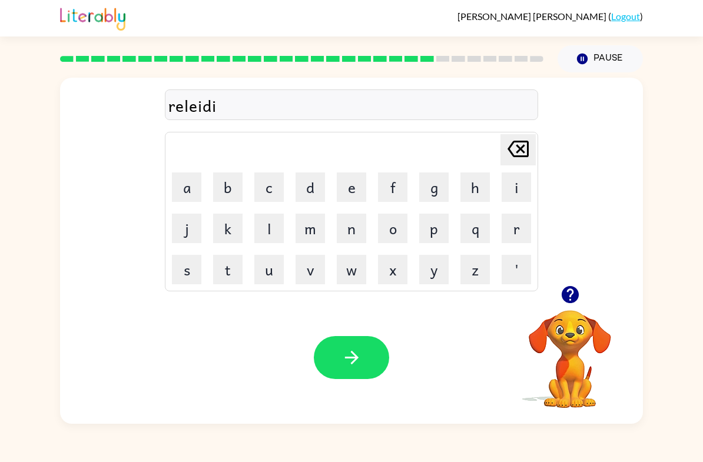
click at [315, 186] on button "d" at bounding box center [310, 187] width 29 height 29
click at [362, 345] on button "button" at bounding box center [351, 357] width 75 height 43
click at [580, 305] on icon "button" at bounding box center [570, 295] width 21 height 21
click at [579, 305] on video "Your browser must support playing .mp4 files to use Literably. Please try using…" at bounding box center [570, 351] width 118 height 118
click at [431, 187] on button "g" at bounding box center [433, 187] width 29 height 29
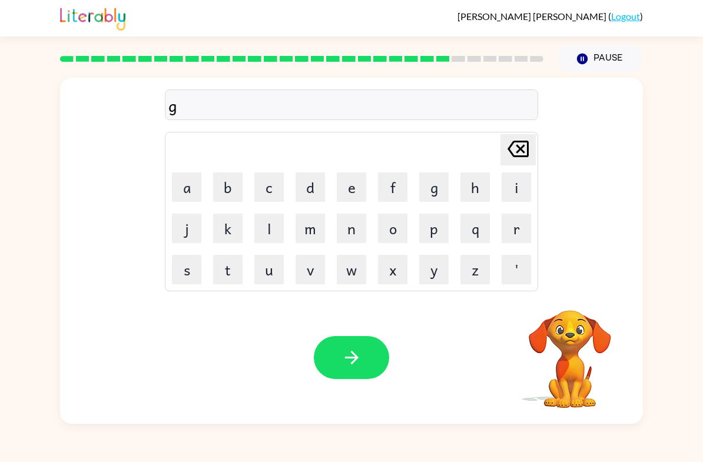
click at [400, 219] on button "o" at bounding box center [392, 228] width 29 height 29
click at [226, 199] on button "b" at bounding box center [227, 187] width 29 height 29
click at [276, 229] on button "l" at bounding box center [268, 228] width 29 height 29
click at [514, 194] on button "i" at bounding box center [516, 187] width 29 height 29
click at [357, 236] on button "n" at bounding box center [351, 228] width 29 height 29
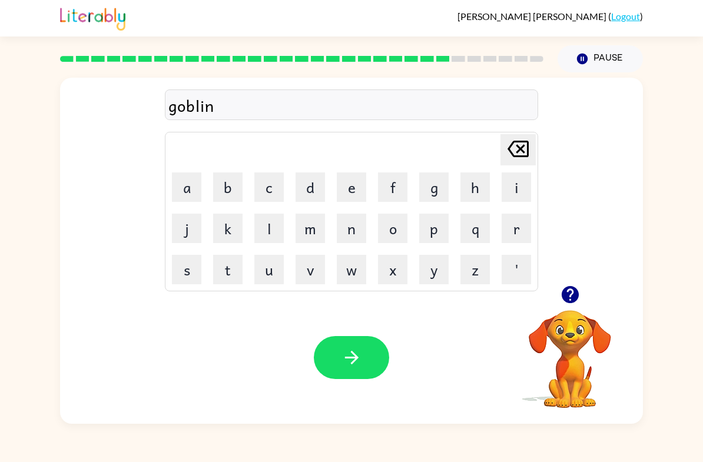
click at [426, 201] on button "g" at bounding box center [433, 187] width 29 height 29
click at [530, 147] on icon "[PERSON_NAME] last character input" at bounding box center [518, 149] width 28 height 28
click at [368, 351] on button "button" at bounding box center [351, 357] width 75 height 43
click at [573, 300] on icon "button" at bounding box center [569, 294] width 17 height 17
click at [263, 229] on button "l" at bounding box center [268, 228] width 29 height 29
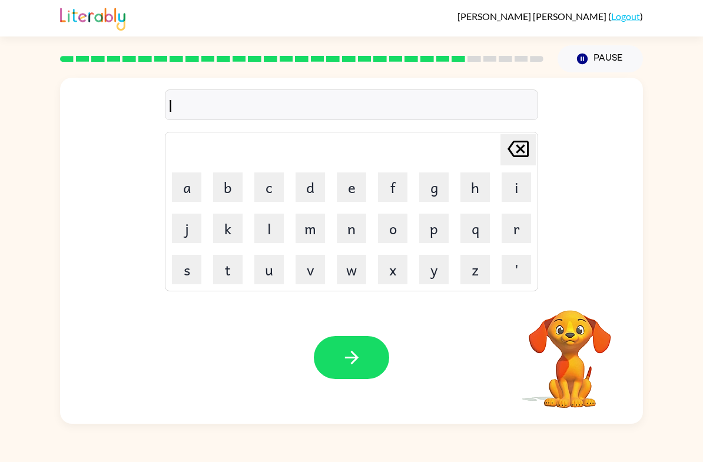
click at [268, 276] on button "u" at bounding box center [268, 269] width 29 height 29
click at [310, 230] on button "m" at bounding box center [310, 228] width 29 height 29
click at [242, 187] on button "b" at bounding box center [227, 187] width 29 height 29
click at [350, 183] on button "e" at bounding box center [351, 187] width 29 height 29
click at [516, 226] on button "r" at bounding box center [516, 228] width 29 height 29
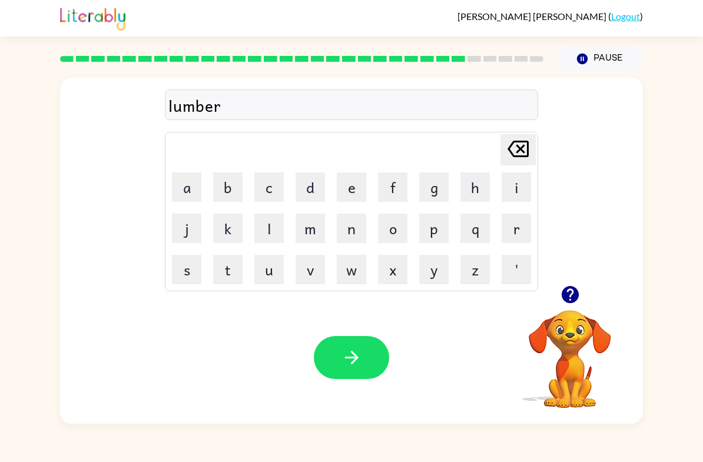
click at [437, 276] on button "y" at bounding box center [433, 269] width 29 height 29
click at [186, 180] on button "a" at bounding box center [186, 187] width 29 height 29
click at [264, 186] on button "c" at bounding box center [268, 187] width 29 height 29
click at [231, 222] on button "k" at bounding box center [227, 228] width 29 height 29
click at [365, 351] on button "button" at bounding box center [351, 357] width 75 height 43
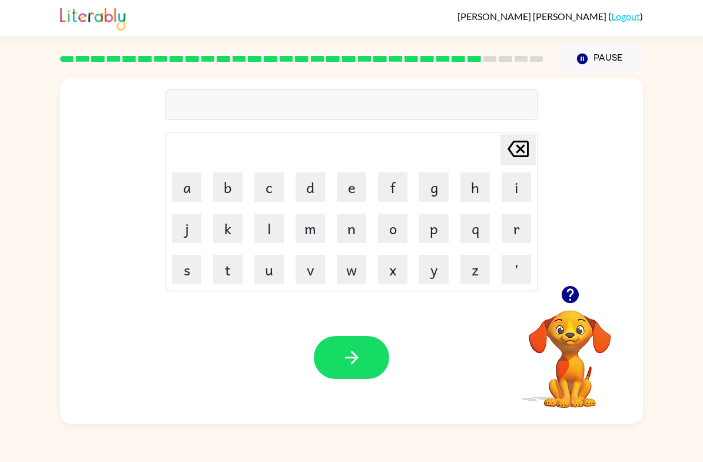
click at [579, 300] on icon "button" at bounding box center [570, 295] width 21 height 21
click at [431, 232] on button "p" at bounding box center [433, 228] width 29 height 29
click at [517, 191] on button "i" at bounding box center [516, 187] width 29 height 29
click at [344, 187] on button "e" at bounding box center [351, 187] width 29 height 29
click at [520, 224] on button "r" at bounding box center [516, 228] width 29 height 29
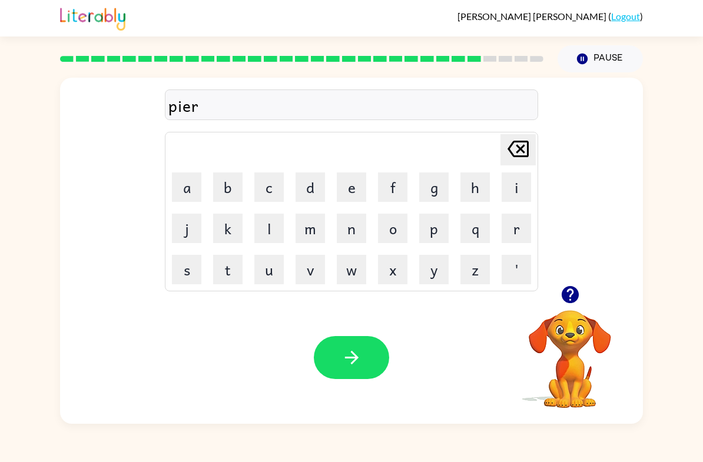
click at [262, 191] on button "c" at bounding box center [268, 187] width 29 height 29
click at [351, 192] on button "e" at bounding box center [351, 187] width 29 height 29
click at [345, 362] on icon "button" at bounding box center [352, 358] width 21 height 21
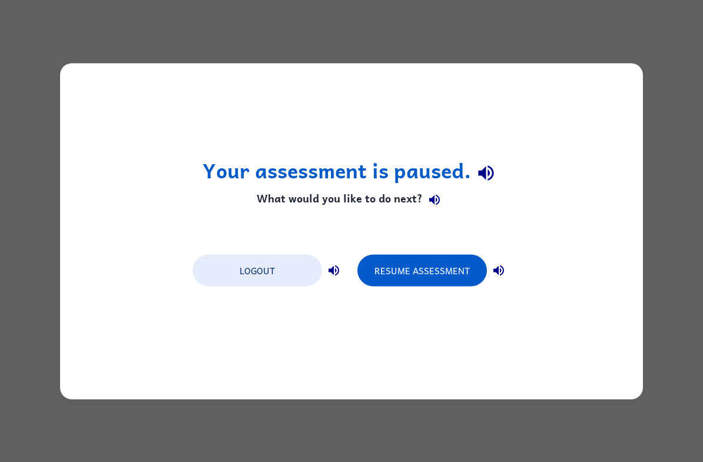
click at [452, 263] on button "Resume Assessment" at bounding box center [423, 270] width 130 height 32
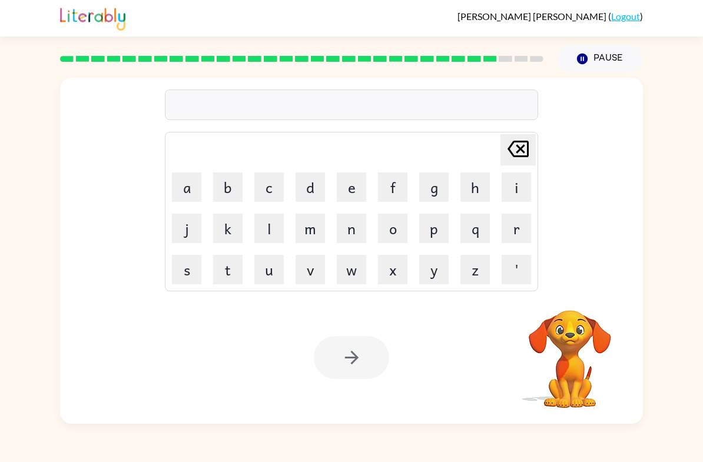
click at [389, 189] on button "f" at bounding box center [392, 187] width 29 height 29
click at [521, 194] on button "i" at bounding box center [516, 187] width 29 height 29
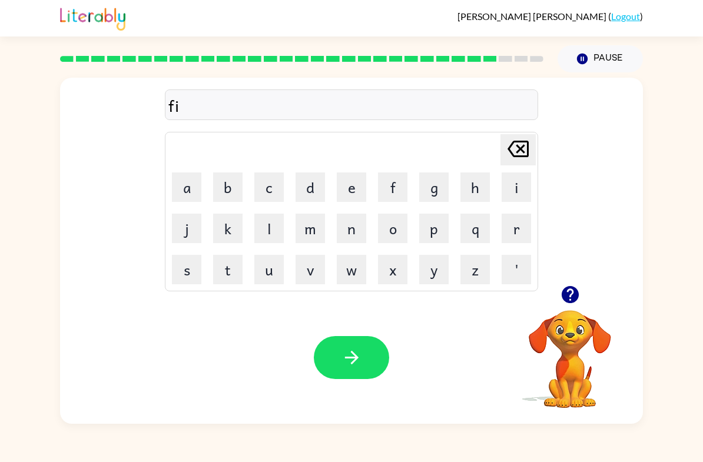
click at [346, 362] on icon "button" at bounding box center [352, 358] width 21 height 21
click at [566, 299] on icon "button" at bounding box center [569, 294] width 17 height 17
click at [187, 274] on button "s" at bounding box center [186, 269] width 29 height 29
click at [512, 186] on button "i" at bounding box center [516, 187] width 29 height 29
click at [311, 279] on button "v" at bounding box center [310, 269] width 29 height 29
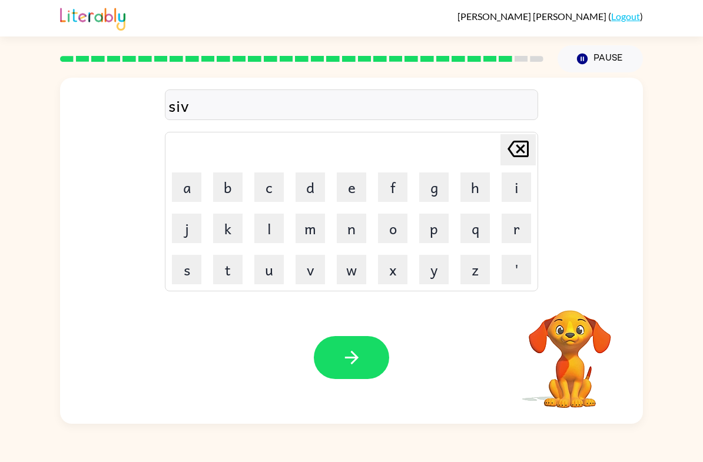
click at [352, 184] on button "e" at bounding box center [351, 187] width 29 height 29
click at [517, 220] on button "r" at bounding box center [516, 228] width 29 height 29
click at [579, 297] on icon "button" at bounding box center [570, 295] width 21 height 21
click at [517, 153] on icon at bounding box center [518, 149] width 21 height 16
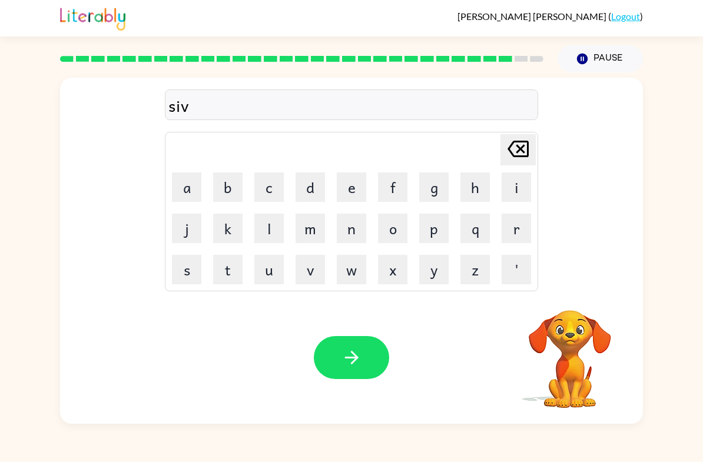
click at [520, 150] on icon at bounding box center [518, 149] width 21 height 16
click at [513, 193] on button "i" at bounding box center [516, 187] width 29 height 29
click at [268, 227] on button "l" at bounding box center [268, 228] width 29 height 29
click at [310, 267] on button "v" at bounding box center [310, 269] width 29 height 29
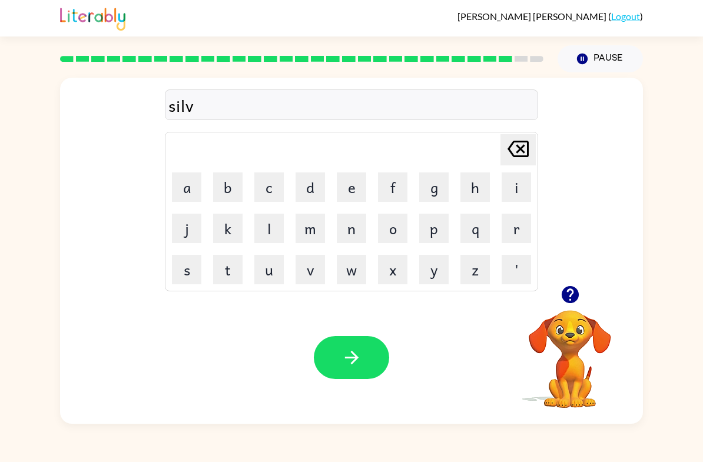
click at [361, 182] on button "e" at bounding box center [351, 187] width 29 height 29
click at [516, 223] on button "r" at bounding box center [516, 228] width 29 height 29
click at [567, 302] on icon "button" at bounding box center [569, 294] width 17 height 17
click at [360, 272] on button "w" at bounding box center [351, 269] width 29 height 29
click at [479, 186] on button "h" at bounding box center [475, 187] width 29 height 29
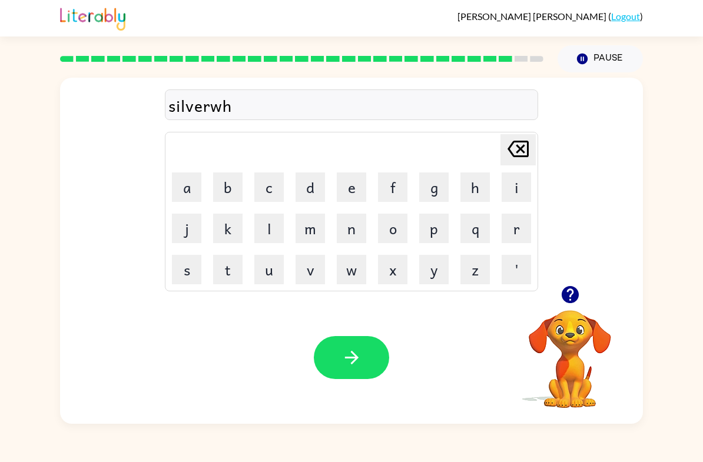
click at [507, 144] on icon "[PERSON_NAME] last character input" at bounding box center [518, 149] width 28 height 28
click at [349, 182] on button "e" at bounding box center [351, 187] width 29 height 29
click at [515, 231] on button "r" at bounding box center [516, 228] width 29 height 29
click at [356, 184] on button "e" at bounding box center [351, 187] width 29 height 29
click at [342, 358] on icon "button" at bounding box center [352, 358] width 21 height 21
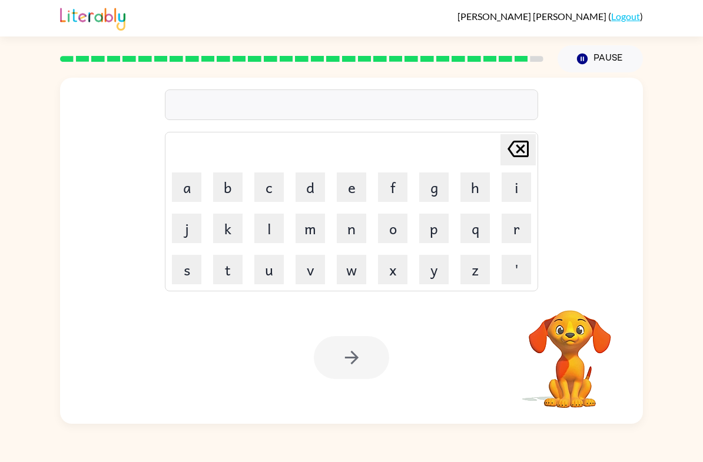
click at [578, 316] on video "Your browser must support playing .mp4 files to use Literably. Please try using…" at bounding box center [570, 351] width 118 height 118
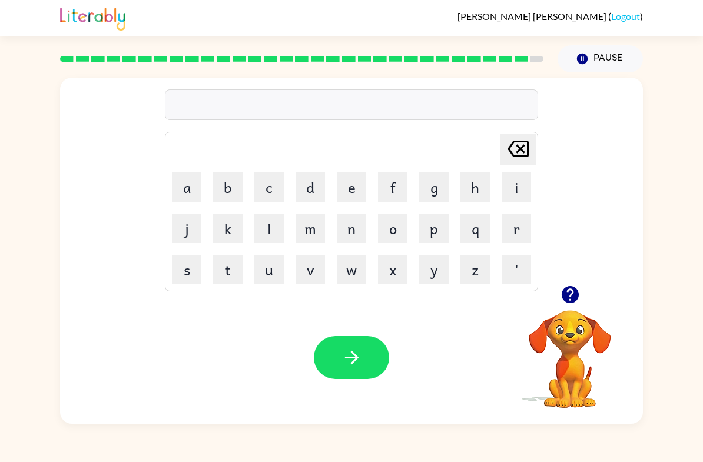
click at [573, 299] on icon "button" at bounding box center [569, 294] width 17 height 17
click at [259, 271] on button "u" at bounding box center [268, 269] width 29 height 29
click at [353, 224] on button "n" at bounding box center [351, 228] width 29 height 29
click at [180, 188] on button "a" at bounding box center [186, 187] width 29 height 29
click at [398, 193] on button "f" at bounding box center [392, 187] width 29 height 29
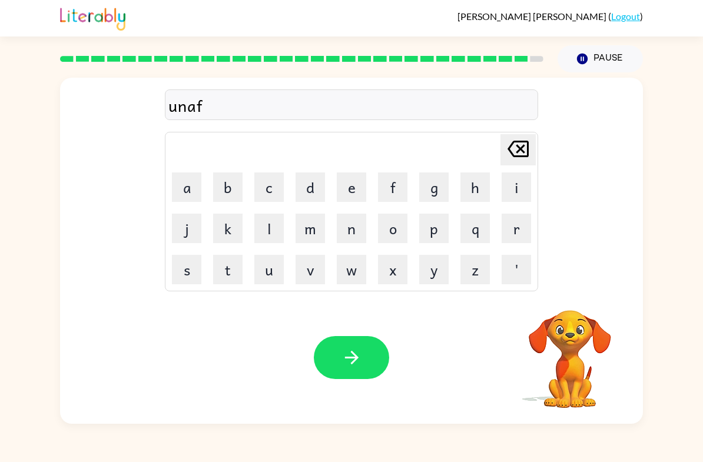
click at [524, 224] on button "r" at bounding box center [516, 228] width 29 height 29
click at [174, 274] on button "s" at bounding box center [186, 269] width 29 height 29
click at [528, 138] on icon "[PERSON_NAME] last character input" at bounding box center [518, 149] width 28 height 28
click at [176, 185] on button "a" at bounding box center [186, 187] width 29 height 29
click at [520, 185] on button "i" at bounding box center [516, 187] width 29 height 29
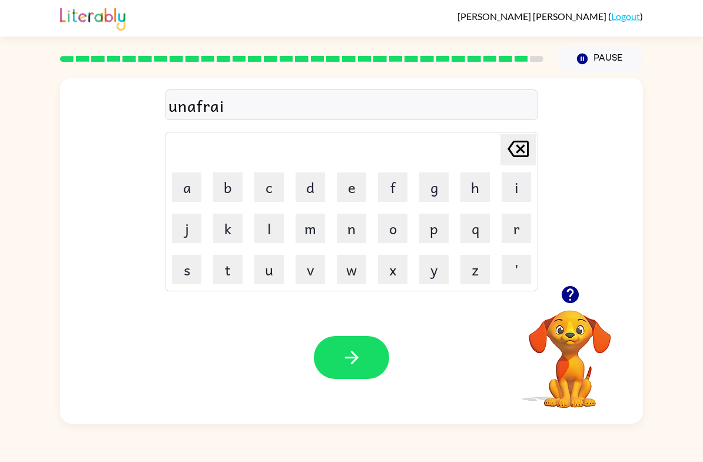
click at [524, 144] on icon "[PERSON_NAME] last character input" at bounding box center [518, 149] width 28 height 28
click at [517, 151] on icon "[PERSON_NAME] last character input" at bounding box center [518, 149] width 28 height 28
click at [524, 147] on icon at bounding box center [518, 149] width 21 height 16
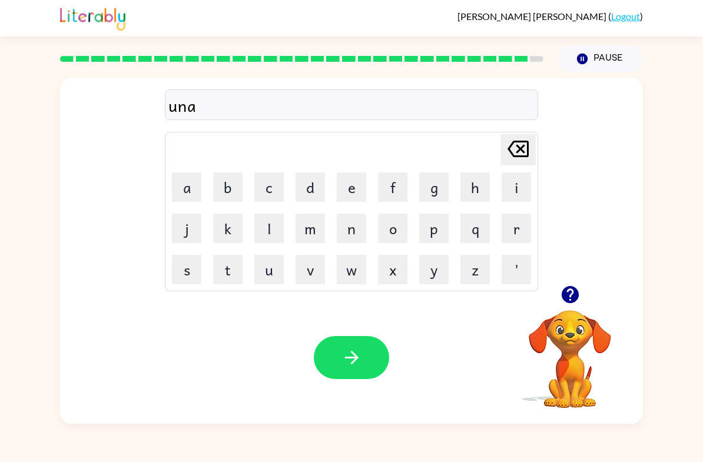
click at [524, 147] on icon at bounding box center [518, 149] width 21 height 16
click at [524, 144] on icon "[PERSON_NAME] last character input" at bounding box center [518, 149] width 28 height 28
click at [574, 291] on icon "button" at bounding box center [569, 294] width 17 height 17
click at [277, 275] on button "u" at bounding box center [268, 269] width 29 height 29
click at [358, 228] on button "n" at bounding box center [351, 228] width 29 height 29
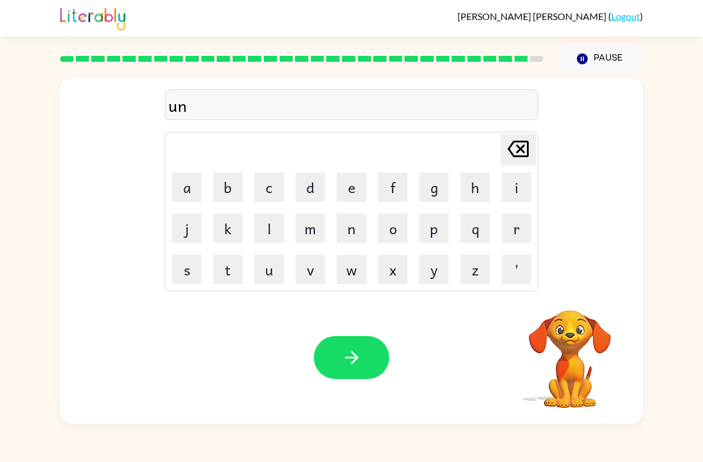
click at [180, 185] on button "a" at bounding box center [186, 187] width 29 height 29
click at [399, 185] on button "f" at bounding box center [392, 187] width 29 height 29
click at [520, 223] on button "r" at bounding box center [516, 228] width 29 height 29
click at [183, 184] on button "a" at bounding box center [186, 187] width 29 height 29
click at [518, 185] on button "i" at bounding box center [516, 187] width 29 height 29
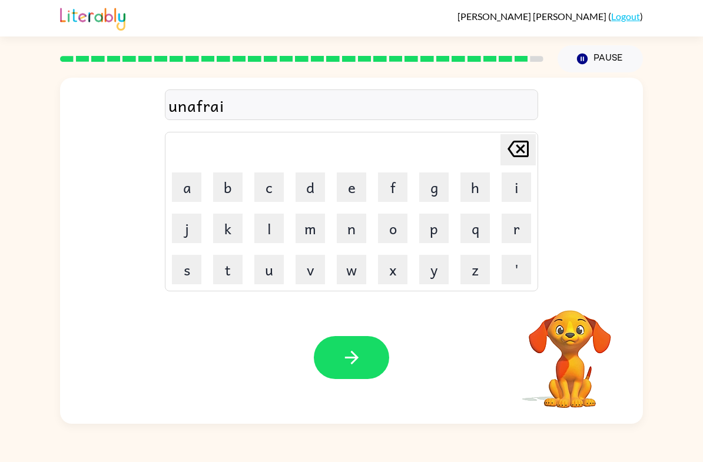
click at [308, 194] on button "d" at bounding box center [310, 187] width 29 height 29
click at [338, 356] on button "button" at bounding box center [351, 357] width 75 height 43
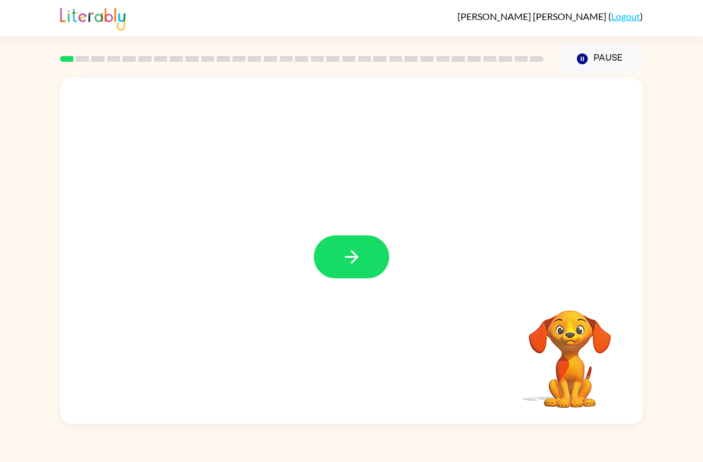
click at [365, 287] on div at bounding box center [351, 251] width 583 height 346
click at [363, 266] on button "button" at bounding box center [351, 257] width 75 height 43
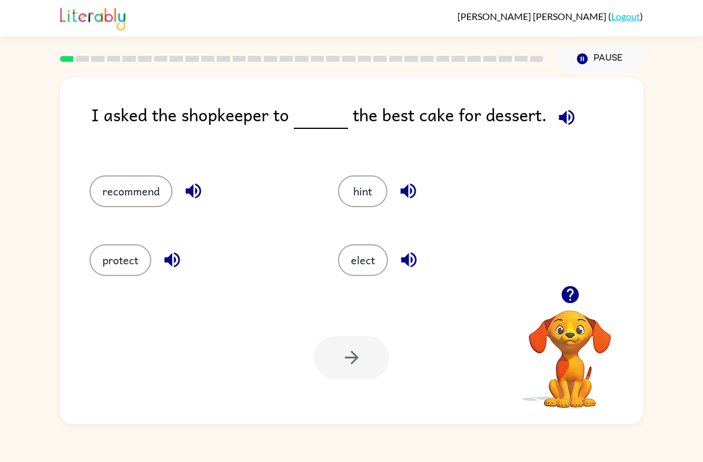
click at [560, 111] on icon "button" at bounding box center [567, 117] width 21 height 21
click at [123, 193] on button "recommend" at bounding box center [131, 192] width 83 height 32
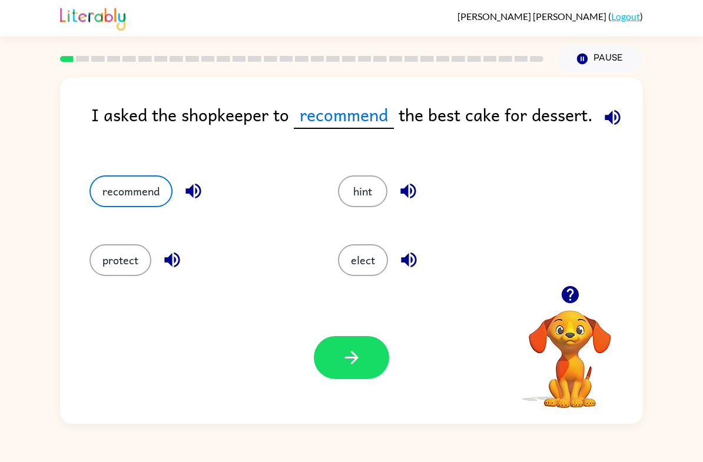
click at [371, 349] on button "button" at bounding box center [351, 357] width 75 height 43
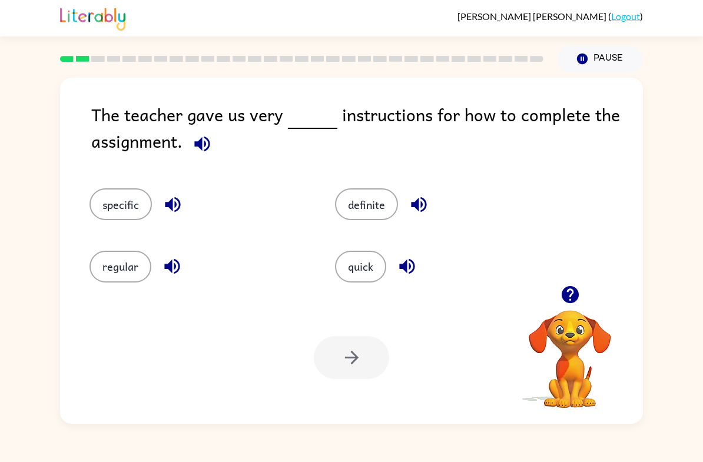
click at [207, 137] on icon "button" at bounding box center [202, 144] width 21 height 21
click at [198, 143] on icon "button" at bounding box center [201, 143] width 15 height 15
click at [197, 151] on icon "button" at bounding box center [202, 144] width 21 height 21
click at [111, 197] on button "specific" at bounding box center [121, 205] width 62 height 32
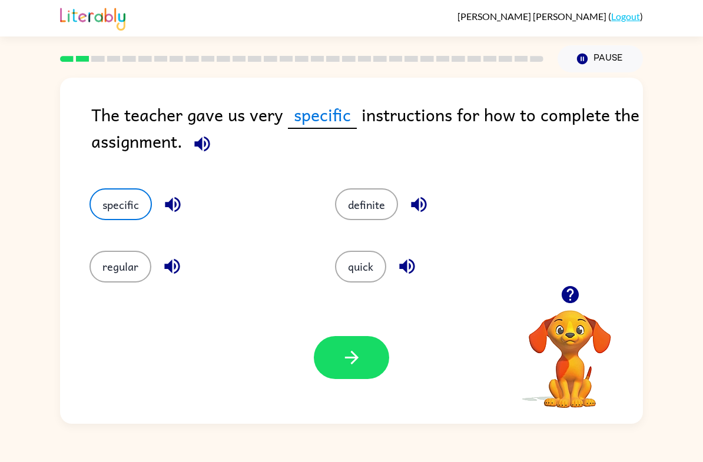
click at [352, 359] on icon "button" at bounding box center [352, 358] width 14 height 14
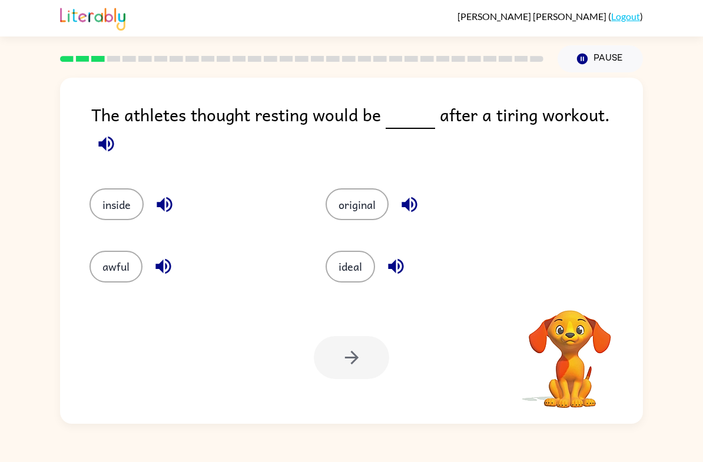
click at [117, 134] on icon "button" at bounding box center [106, 144] width 21 height 21
click at [50, 457] on div "Nina Limon-Vargas ( Logout ) Pause Pause The athletes thought resting would be …" at bounding box center [351, 231] width 703 height 462
click at [114, 136] on icon "button" at bounding box center [105, 143] width 15 height 15
click at [347, 259] on button "ideal" at bounding box center [350, 267] width 49 height 32
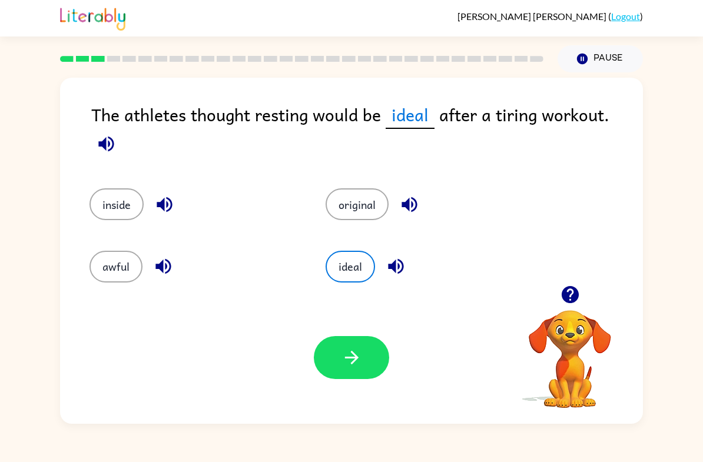
click at [347, 358] on icon "button" at bounding box center [352, 358] width 14 height 14
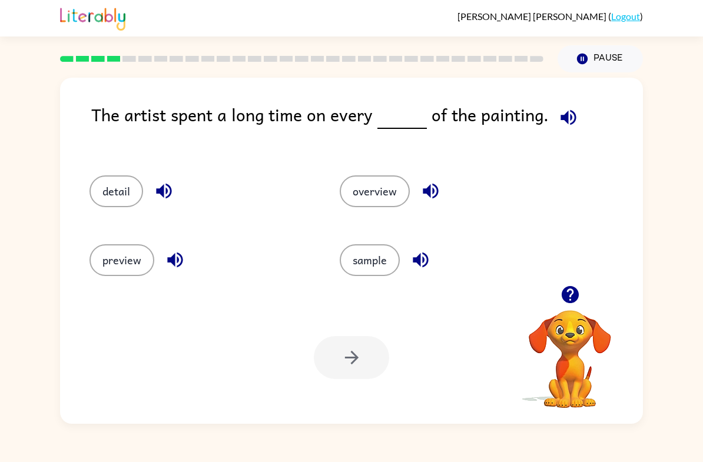
click at [563, 115] on icon "button" at bounding box center [568, 117] width 15 height 15
click at [574, 116] on icon "button" at bounding box center [568, 117] width 21 height 21
click at [561, 127] on icon "button" at bounding box center [568, 117] width 21 height 21
click at [692, 221] on div "The artist spent a long time on every of the painting. detail overview preview …" at bounding box center [351, 248] width 703 height 352
click at [561, 120] on icon "button" at bounding box center [568, 117] width 15 height 15
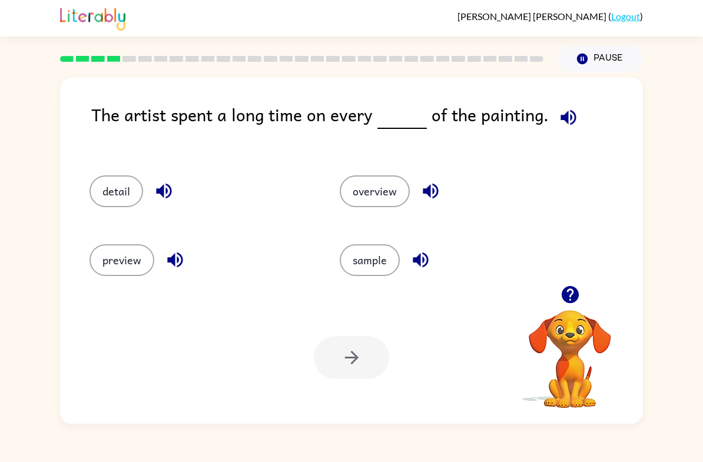
click at [127, 176] on button "detail" at bounding box center [117, 192] width 54 height 32
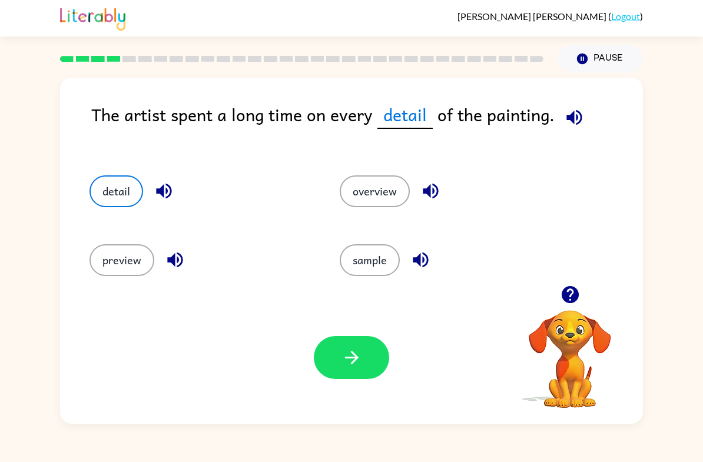
click at [340, 348] on button "button" at bounding box center [351, 357] width 75 height 43
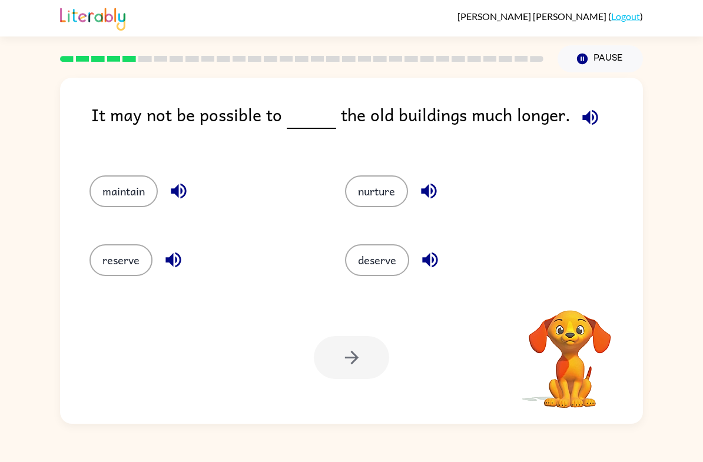
click at [590, 115] on icon "button" at bounding box center [590, 117] width 15 height 15
click at [108, 253] on button "reserve" at bounding box center [121, 260] width 63 height 32
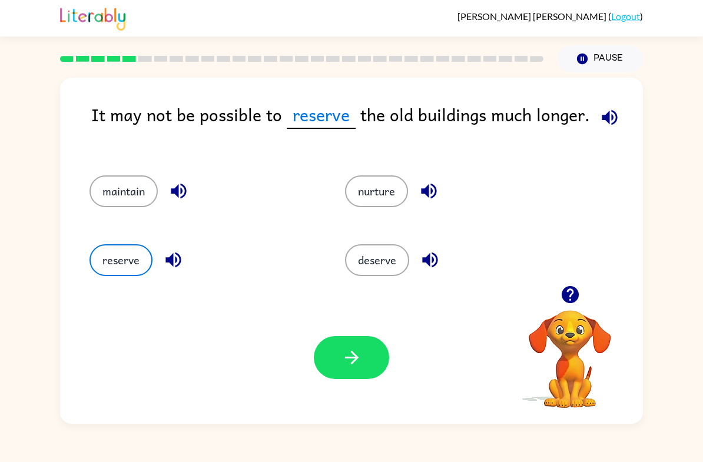
click at [125, 193] on button "maintain" at bounding box center [124, 192] width 68 height 32
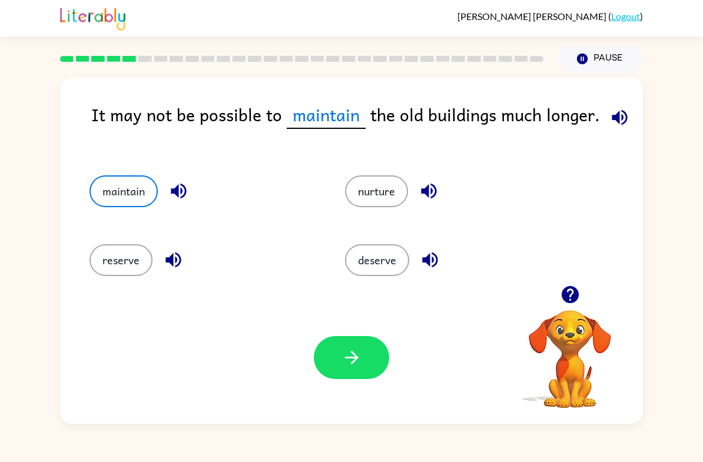
click at [346, 378] on button "button" at bounding box center [351, 357] width 75 height 43
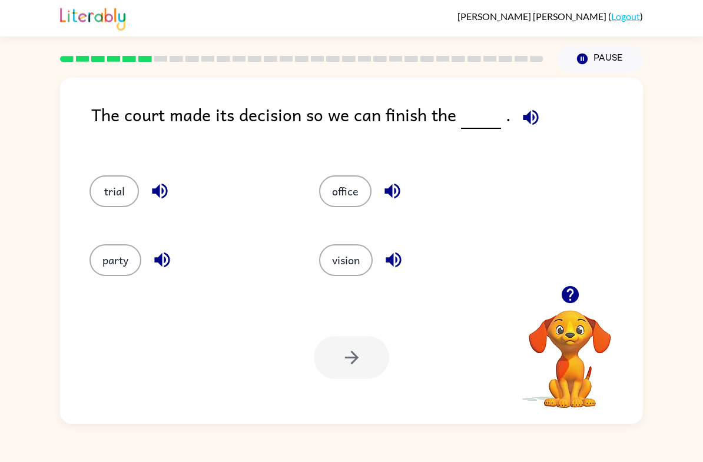
click at [536, 107] on button "button" at bounding box center [531, 118] width 30 height 30
click at [527, 133] on button "button" at bounding box center [531, 118] width 30 height 30
click at [526, 133] on button "button" at bounding box center [531, 118] width 30 height 30
click at [530, 111] on icon "button" at bounding box center [531, 117] width 21 height 21
click at [521, 126] on icon "button" at bounding box center [531, 117] width 21 height 21
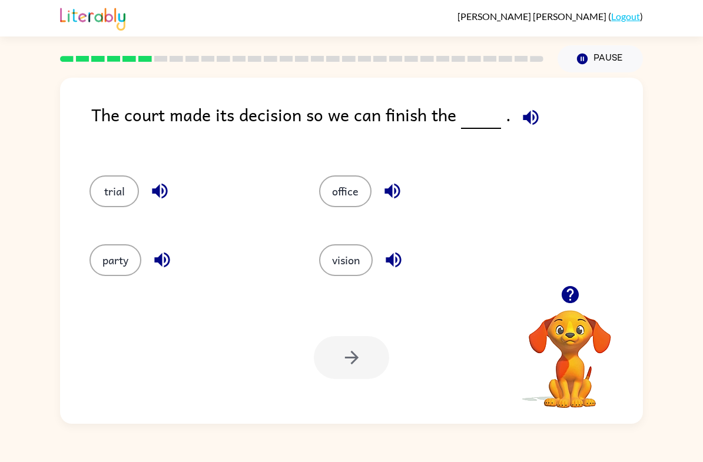
click at [356, 185] on button "office" at bounding box center [345, 192] width 52 height 32
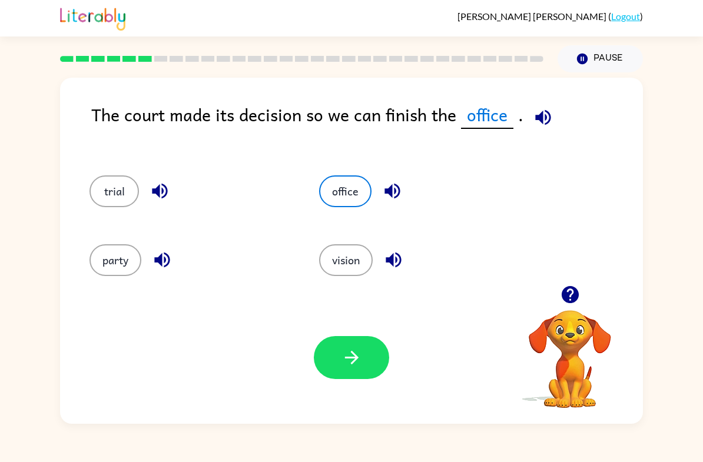
click at [364, 352] on button "button" at bounding box center [351, 357] width 75 height 43
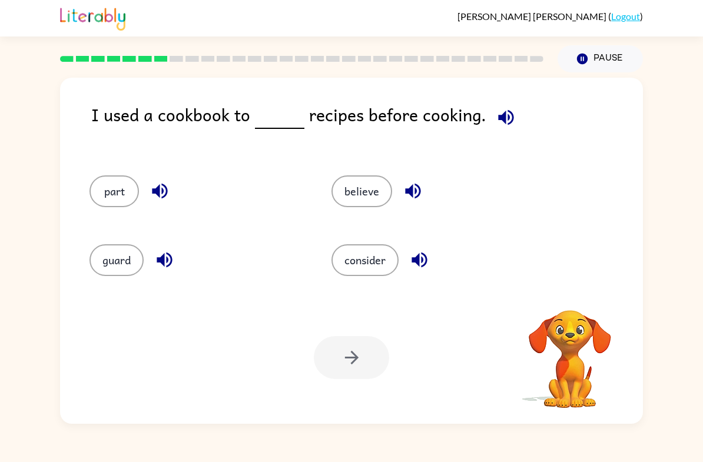
click at [501, 109] on icon "button" at bounding box center [506, 117] width 21 height 21
click at [120, 262] on button "guard" at bounding box center [117, 260] width 54 height 32
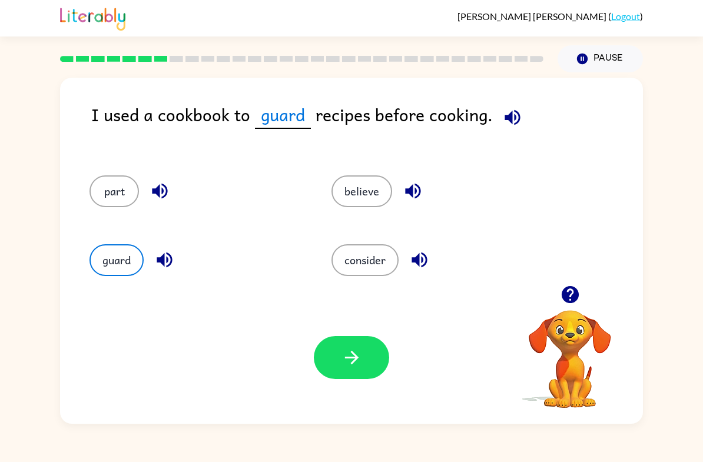
click at [356, 378] on button "button" at bounding box center [351, 357] width 75 height 43
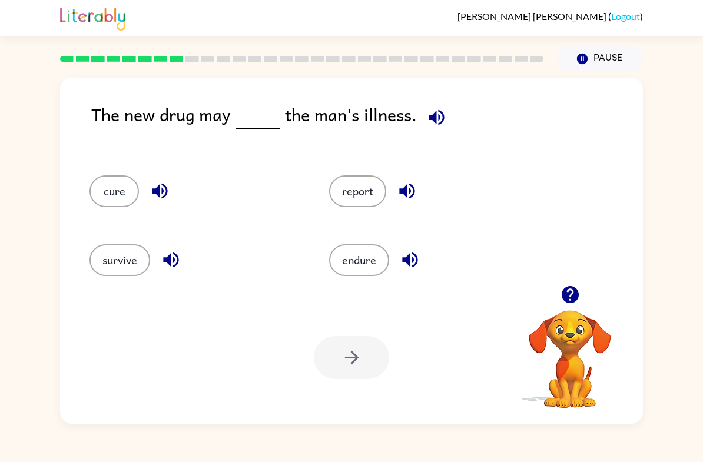
click at [422, 110] on button "button" at bounding box center [437, 118] width 30 height 30
click at [418, 107] on span at bounding box center [434, 114] width 35 height 27
click at [442, 122] on icon "button" at bounding box center [436, 117] width 21 height 21
click at [435, 133] on button "button" at bounding box center [437, 118] width 30 height 30
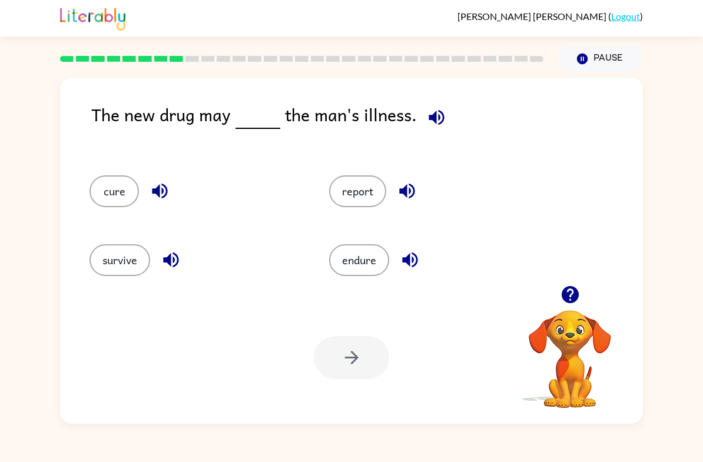
click at [433, 111] on icon "button" at bounding box center [436, 117] width 21 height 21
click at [109, 267] on button "survive" at bounding box center [120, 260] width 61 height 32
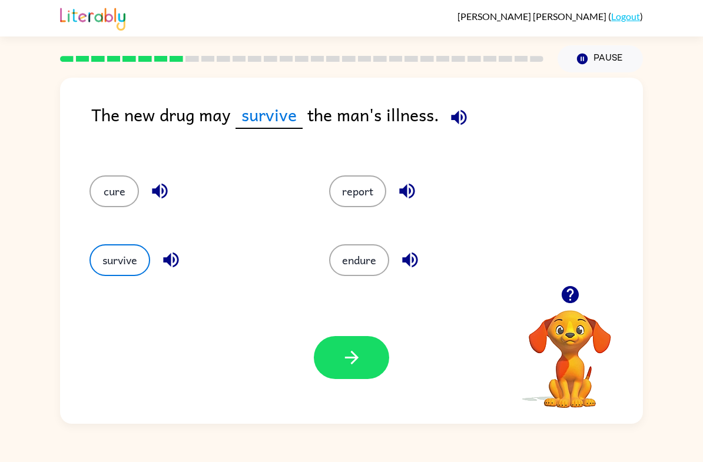
click at [359, 375] on button "button" at bounding box center [351, 357] width 75 height 43
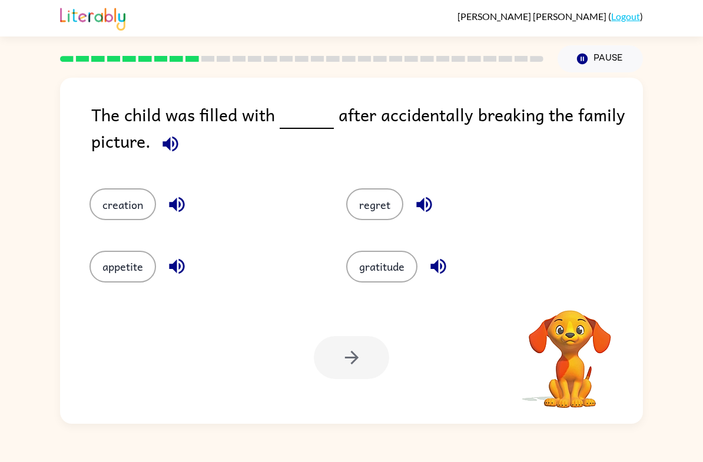
click at [174, 144] on icon "button" at bounding box center [170, 144] width 21 height 21
click at [370, 204] on button "regret" at bounding box center [374, 205] width 57 height 32
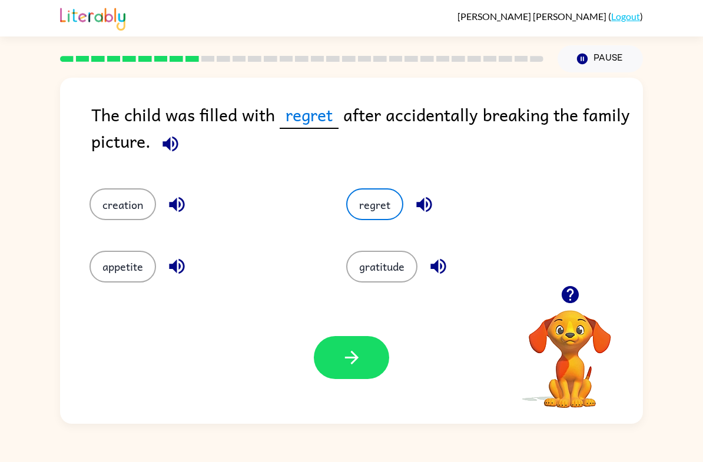
click at [358, 354] on icon "button" at bounding box center [352, 358] width 21 height 21
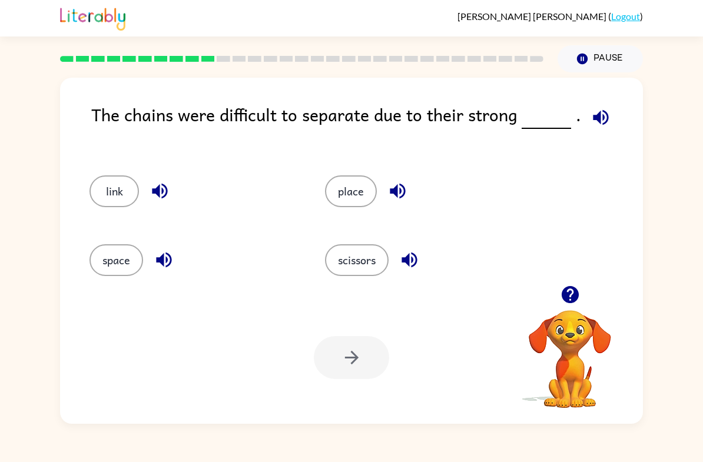
click at [601, 114] on icon "button" at bounding box center [601, 117] width 21 height 21
click at [127, 270] on button "space" at bounding box center [117, 260] width 54 height 32
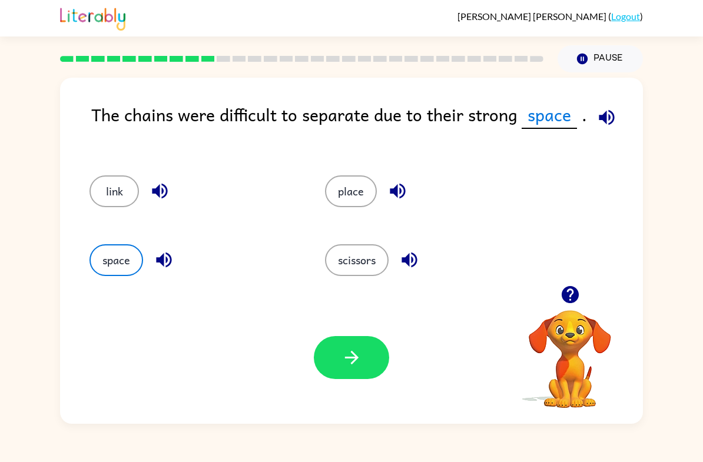
click at [372, 362] on button "button" at bounding box center [351, 357] width 75 height 43
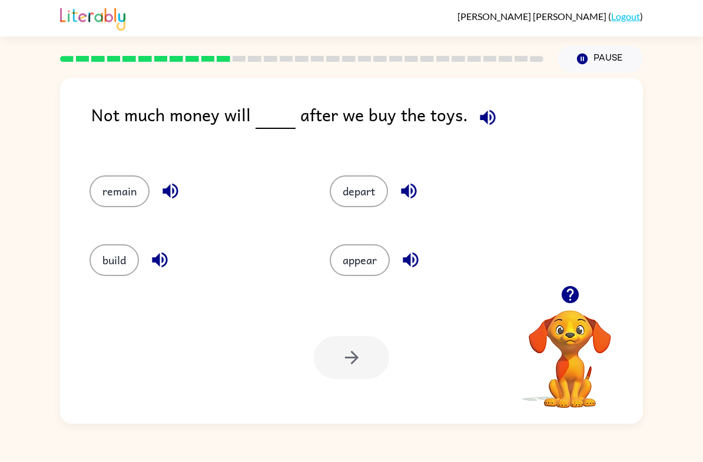
click at [491, 118] on icon "button" at bounding box center [488, 117] width 21 height 21
click at [359, 264] on button "appear" at bounding box center [360, 260] width 60 height 32
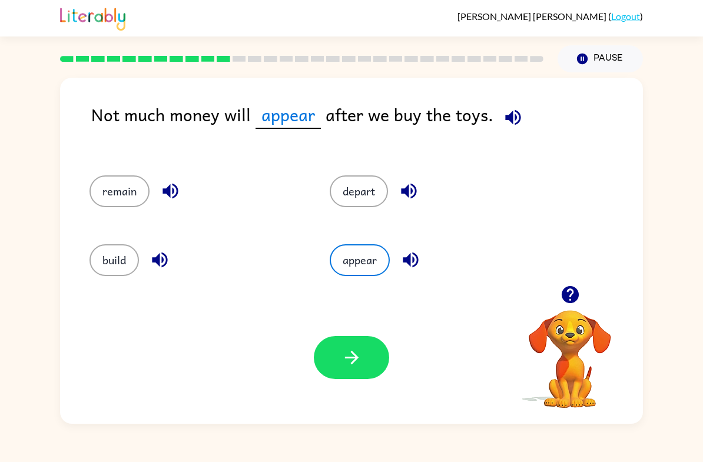
click at [368, 355] on button "button" at bounding box center [351, 357] width 75 height 43
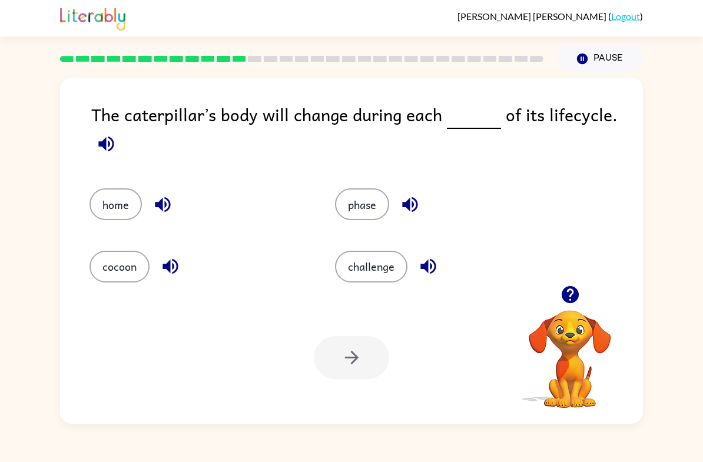
click at [97, 147] on icon "button" at bounding box center [106, 144] width 21 height 21
click at [372, 217] on button "phase" at bounding box center [362, 205] width 54 height 32
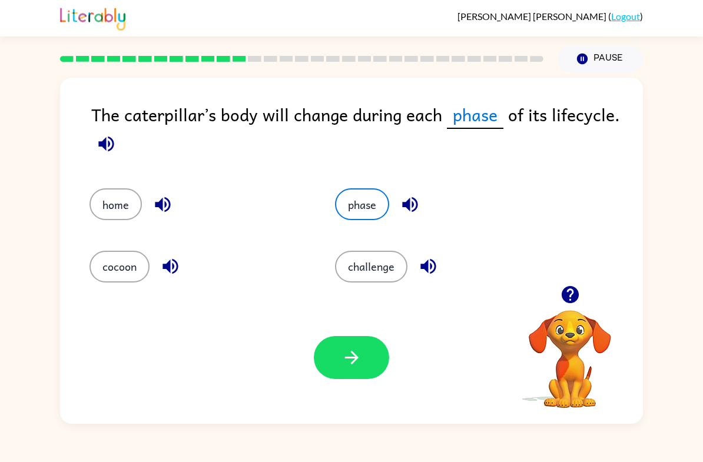
click at [369, 355] on button "button" at bounding box center [351, 357] width 75 height 43
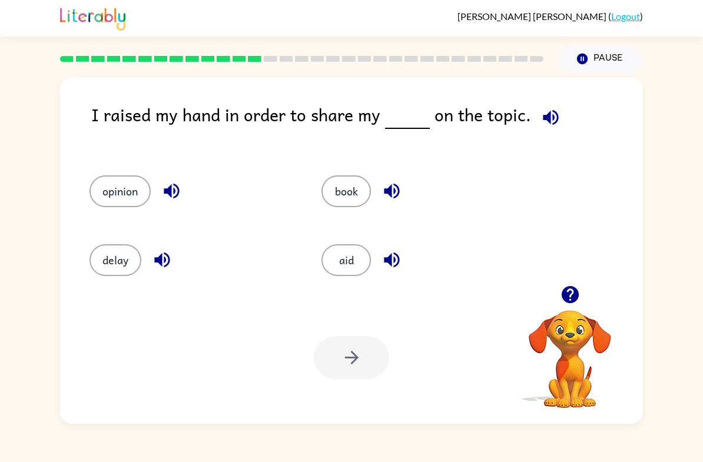
click at [550, 118] on icon "button" at bounding box center [551, 117] width 21 height 21
click at [541, 115] on icon "button" at bounding box center [551, 117] width 21 height 21
click at [580, 2] on div "Nina Limon-Vargas ( Logout )" at bounding box center [351, 18] width 583 height 37
click at [543, 129] on button "button" at bounding box center [551, 118] width 30 height 30
click at [103, 186] on button "opinion" at bounding box center [120, 192] width 61 height 32
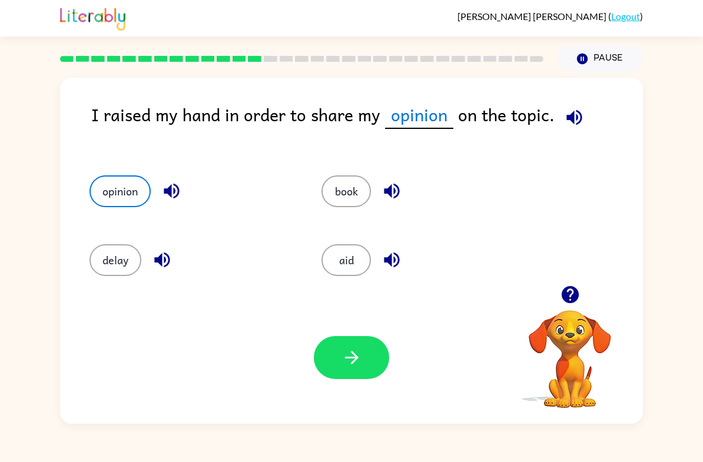
click at [359, 364] on icon "button" at bounding box center [352, 358] width 21 height 21
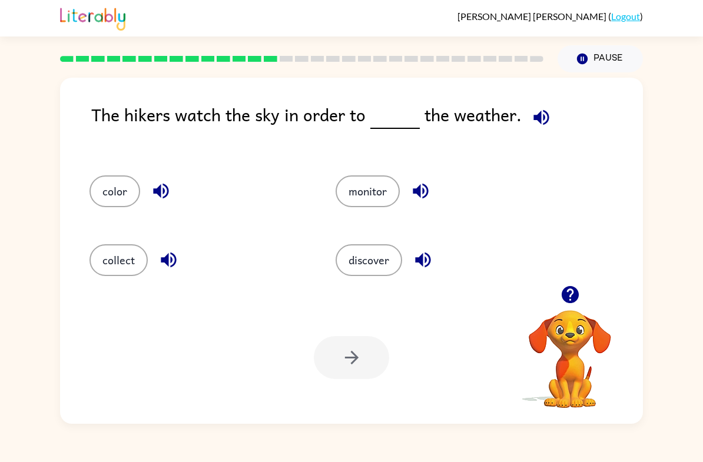
click at [540, 121] on icon "button" at bounding box center [541, 117] width 15 height 15
click at [535, 108] on icon "button" at bounding box center [541, 117] width 21 height 21
click at [379, 259] on button "discover" at bounding box center [369, 260] width 67 height 32
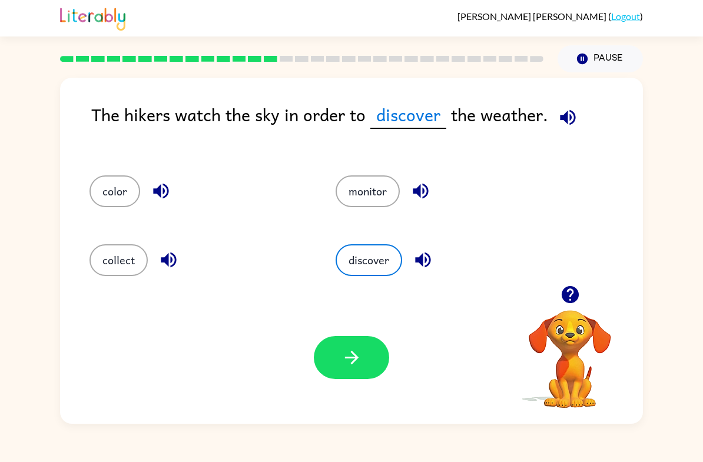
click at [366, 349] on button "button" at bounding box center [351, 357] width 75 height 43
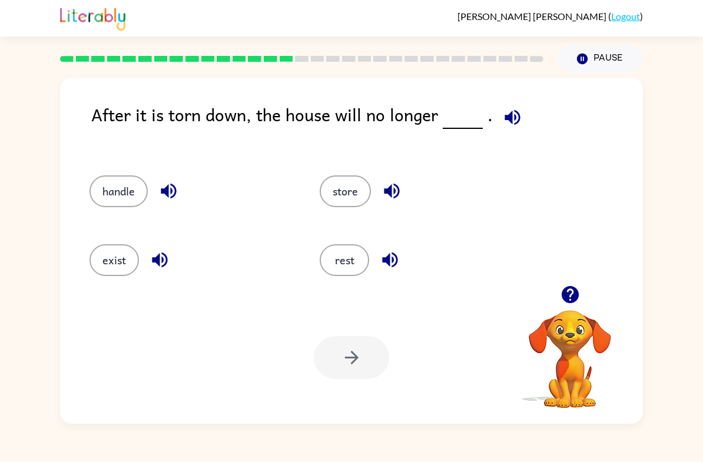
click at [510, 116] on icon "button" at bounding box center [512, 117] width 15 height 15
click at [509, 118] on icon "button" at bounding box center [512, 117] width 21 height 21
click at [511, 118] on icon "button" at bounding box center [512, 117] width 15 height 15
click at [510, 114] on icon "button" at bounding box center [512, 117] width 21 height 21
click at [119, 254] on button "exist" at bounding box center [114, 260] width 49 height 32
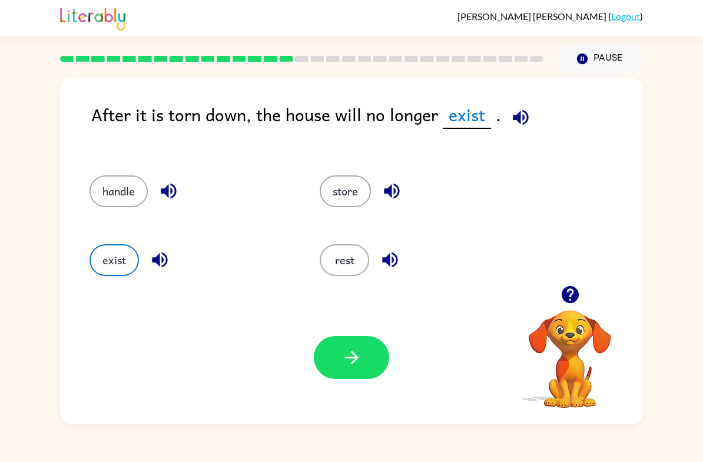
click at [107, 199] on button "handle" at bounding box center [119, 192] width 58 height 32
click at [116, 248] on button "exist" at bounding box center [114, 260] width 49 height 32
click at [364, 372] on button "button" at bounding box center [351, 357] width 75 height 43
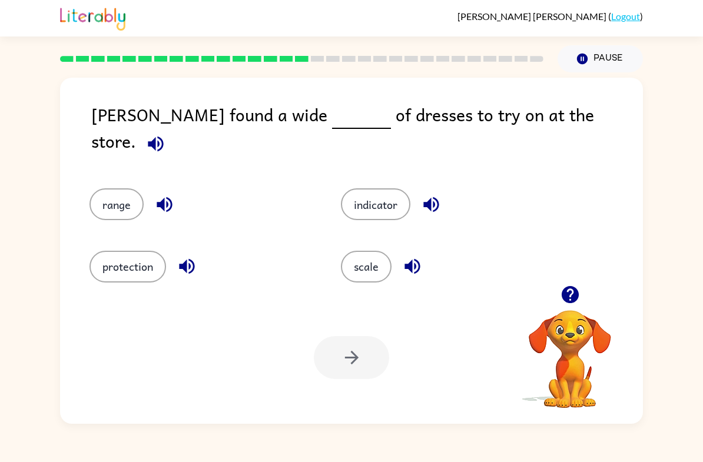
click at [171, 129] on button "button" at bounding box center [156, 144] width 30 height 30
click at [376, 255] on button "scale" at bounding box center [366, 267] width 51 height 32
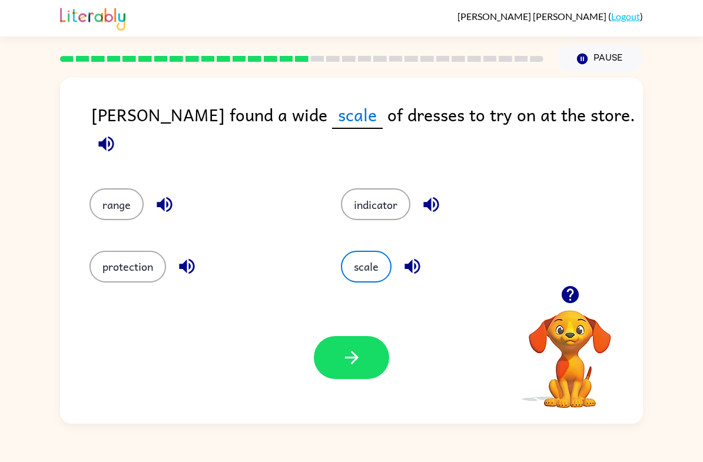
click at [340, 379] on button "button" at bounding box center [351, 357] width 75 height 43
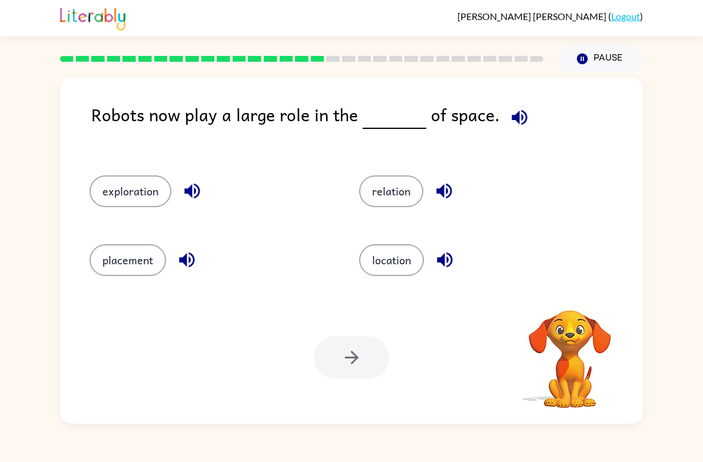
click at [352, 357] on div at bounding box center [351, 357] width 75 height 43
click at [520, 117] on icon "button" at bounding box center [520, 117] width 21 height 21
click at [517, 120] on icon "button" at bounding box center [520, 117] width 21 height 21
click at [118, 260] on button "placement" at bounding box center [128, 260] width 77 height 32
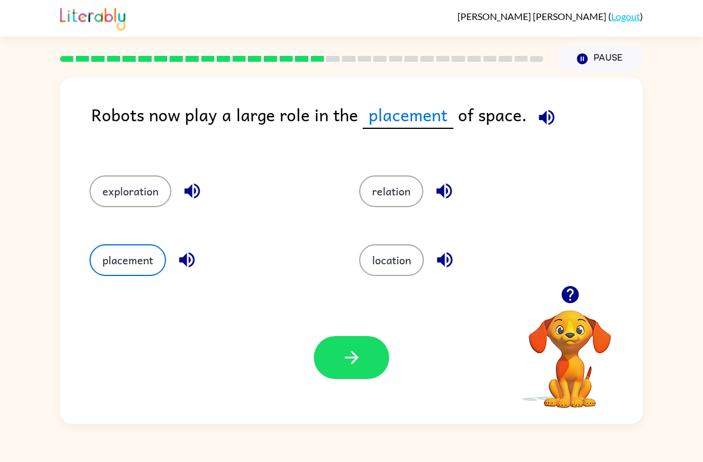
click at [354, 352] on icon "button" at bounding box center [352, 358] width 21 height 21
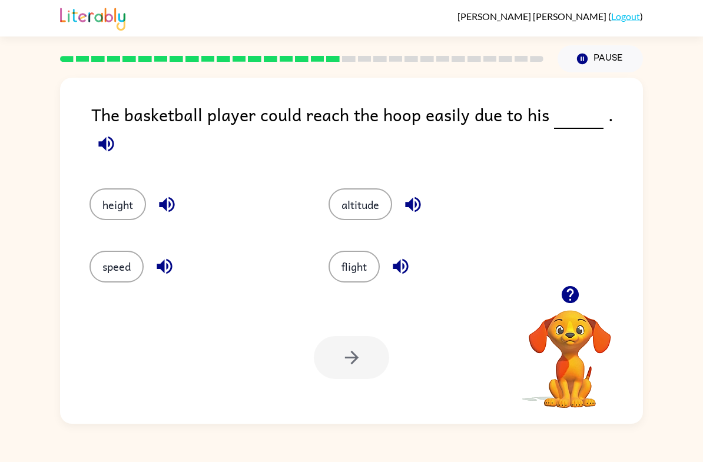
click at [117, 134] on icon "button" at bounding box center [106, 144] width 21 height 21
click at [114, 136] on icon "button" at bounding box center [105, 143] width 15 height 15
click at [117, 134] on icon "button" at bounding box center [106, 144] width 21 height 21
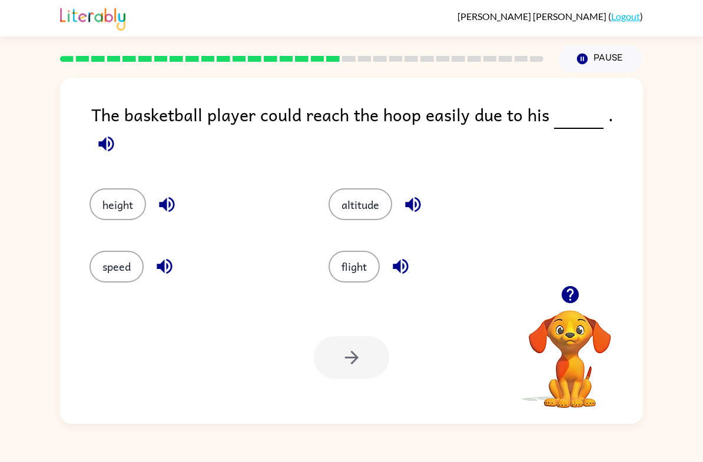
click at [114, 136] on icon "button" at bounding box center [105, 143] width 15 height 15
click at [117, 134] on icon "button" at bounding box center [106, 144] width 21 height 21
click at [383, 194] on button "altitude" at bounding box center [361, 205] width 64 height 32
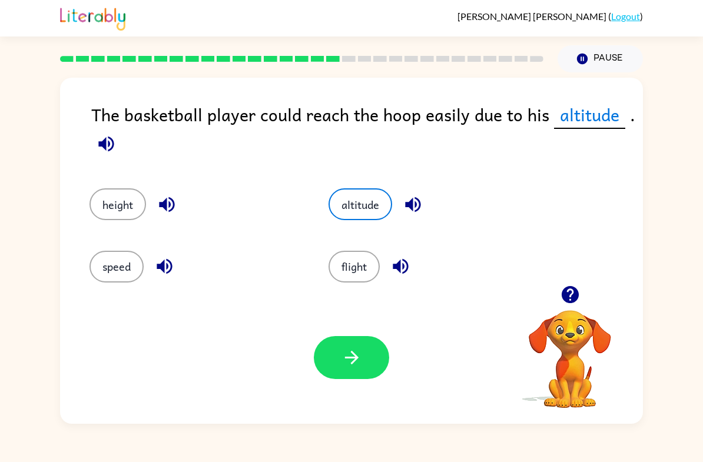
click at [365, 354] on button "button" at bounding box center [351, 357] width 75 height 43
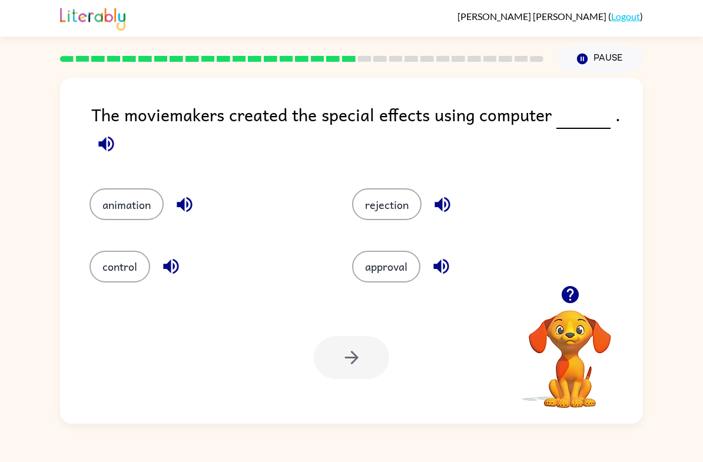
click at [106, 140] on icon "button" at bounding box center [105, 143] width 15 height 15
click at [107, 145] on icon "button" at bounding box center [106, 144] width 21 height 21
click at [110, 151] on icon "button" at bounding box center [105, 143] width 15 height 15
click at [133, 212] on button "animation" at bounding box center [127, 205] width 74 height 32
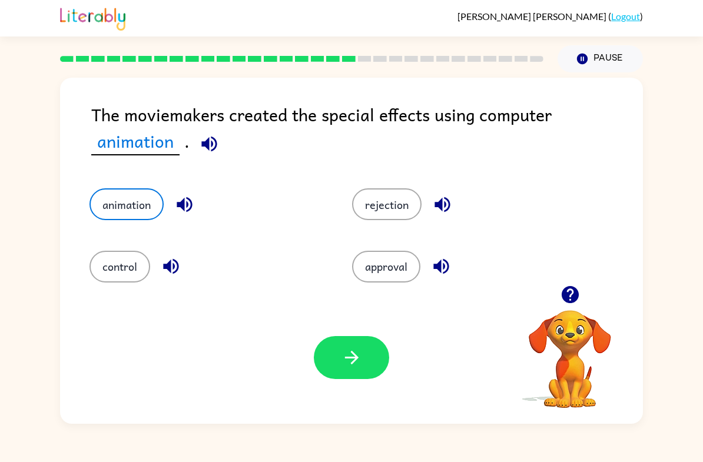
click at [356, 369] on button "button" at bounding box center [351, 357] width 75 height 43
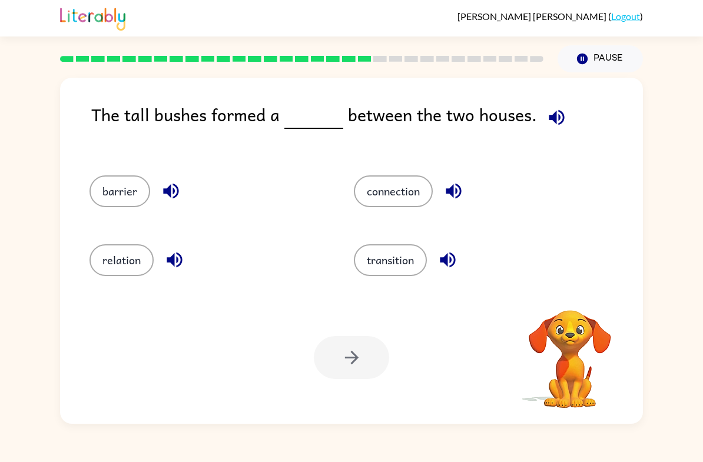
click at [542, 117] on button "button" at bounding box center [557, 118] width 30 height 30
click at [394, 189] on button "connection" at bounding box center [393, 192] width 79 height 32
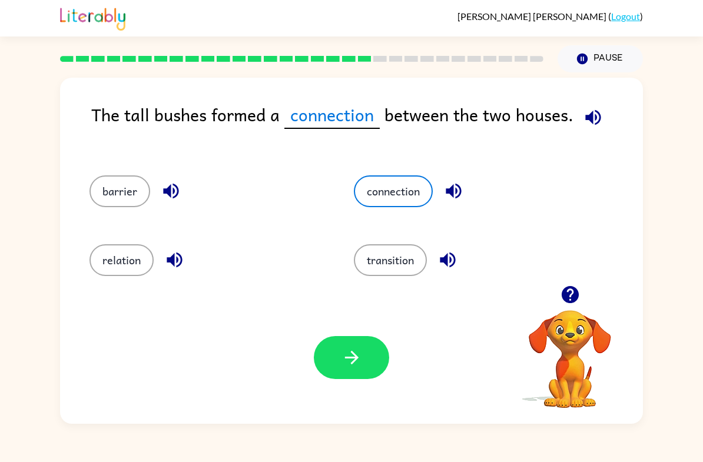
click at [371, 359] on button "button" at bounding box center [351, 357] width 75 height 43
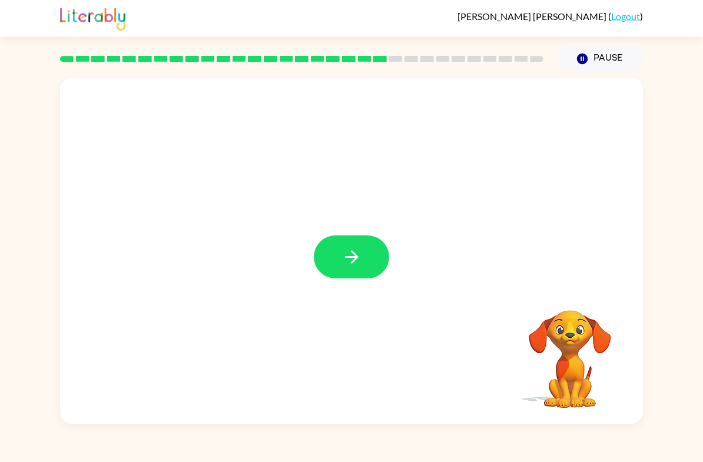
click at [686, 114] on div "Your browser must support playing .mp4 files to use Literably. Please try using…" at bounding box center [351, 248] width 703 height 352
click at [356, 252] on icon "button" at bounding box center [352, 257] width 21 height 21
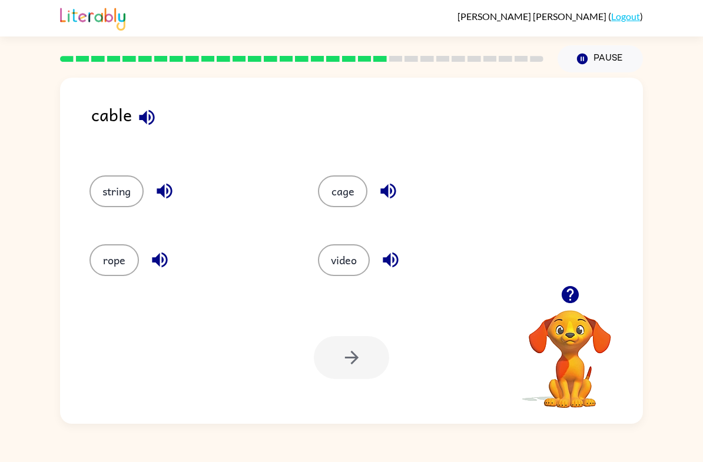
click at [150, 130] on button "button" at bounding box center [147, 118] width 30 height 30
click at [120, 257] on button "rope" at bounding box center [114, 260] width 49 height 32
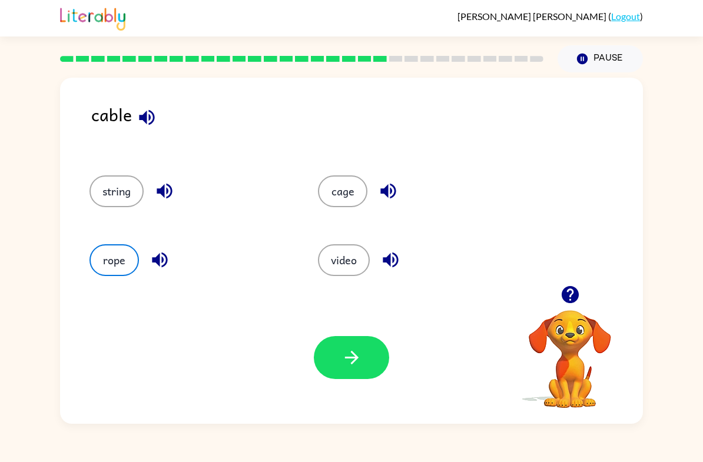
click at [373, 349] on button "button" at bounding box center [351, 357] width 75 height 43
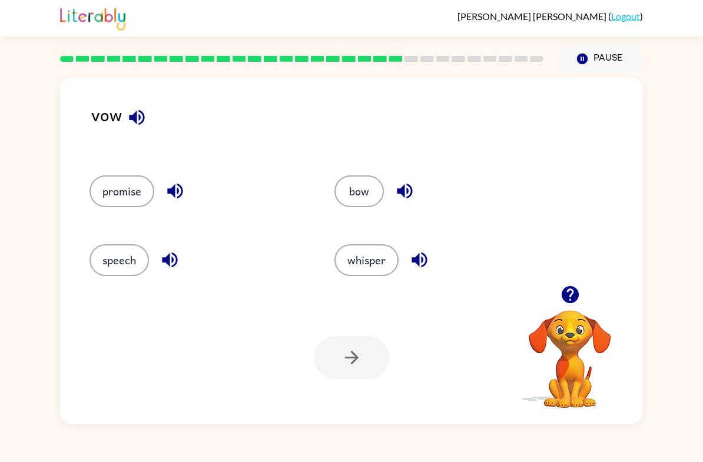
click at [389, 257] on button "whisper" at bounding box center [367, 260] width 64 height 32
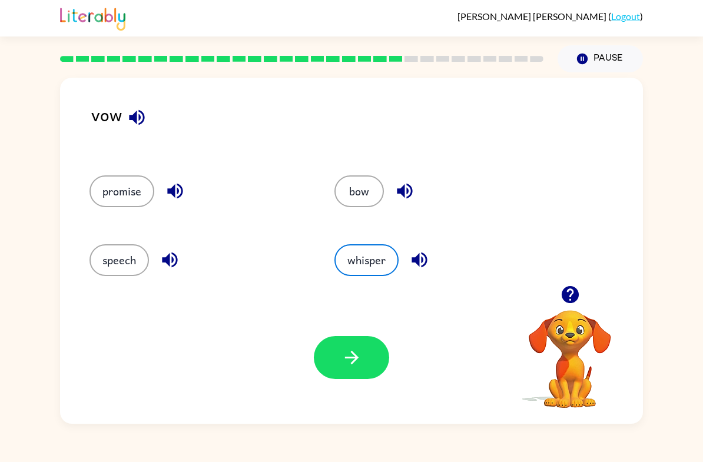
click at [362, 366] on button "button" at bounding box center [351, 357] width 75 height 43
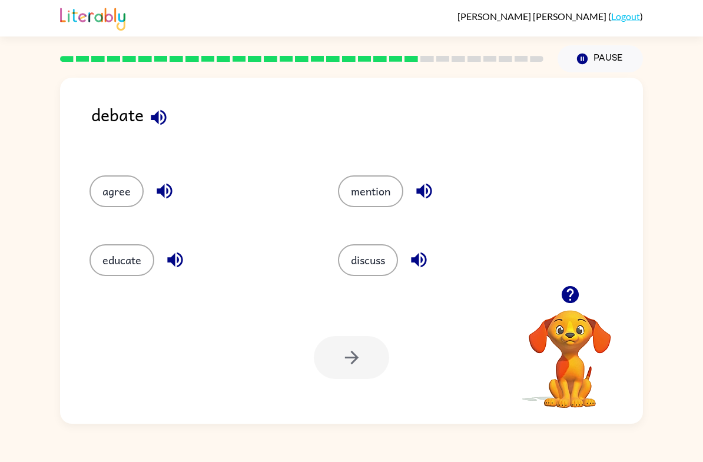
click at [390, 273] on button "discuss" at bounding box center [368, 260] width 60 height 32
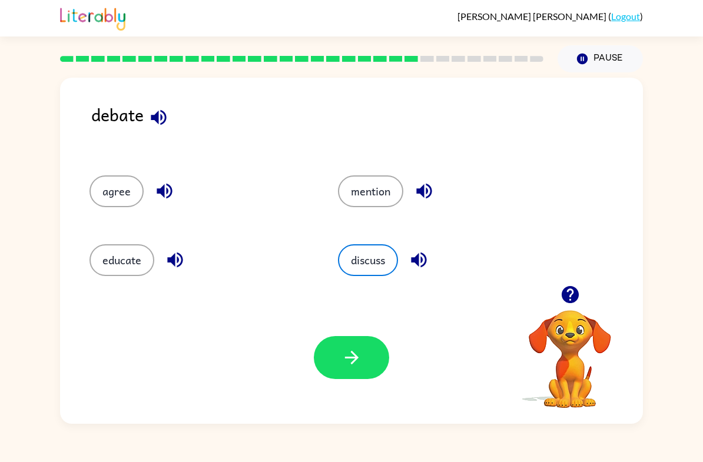
click at [372, 354] on button "button" at bounding box center [351, 357] width 75 height 43
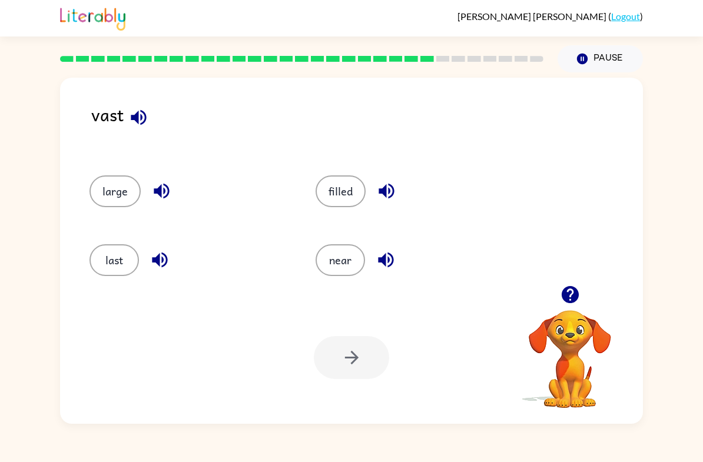
click at [577, 288] on icon "button" at bounding box center [570, 295] width 21 height 21
click at [559, 295] on button "button" at bounding box center [571, 295] width 30 height 30
click at [578, 292] on icon "button" at bounding box center [570, 295] width 21 height 21
click at [594, 289] on div at bounding box center [570, 295] width 118 height 30
click at [566, 295] on icon "button" at bounding box center [569, 294] width 17 height 17
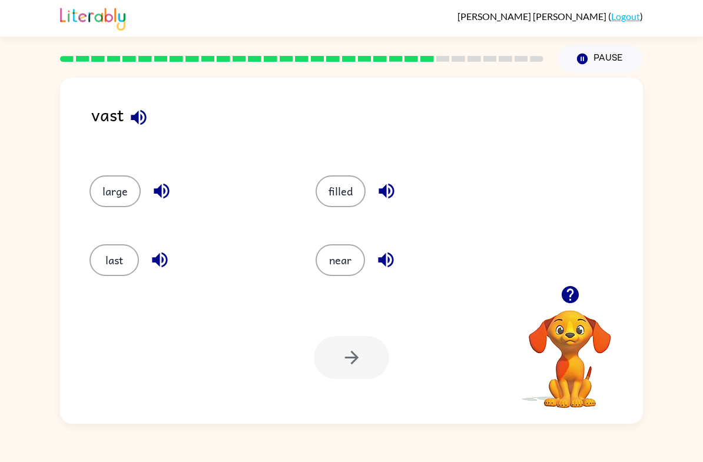
click at [567, 316] on video "Your browser must support playing .mp4 files to use Literably. Please try using…" at bounding box center [570, 351] width 118 height 118
click at [140, 117] on icon "button" at bounding box center [138, 117] width 21 height 21
click at [574, 288] on icon "button" at bounding box center [569, 294] width 17 height 17
click at [349, 261] on button "near" at bounding box center [340, 260] width 49 height 32
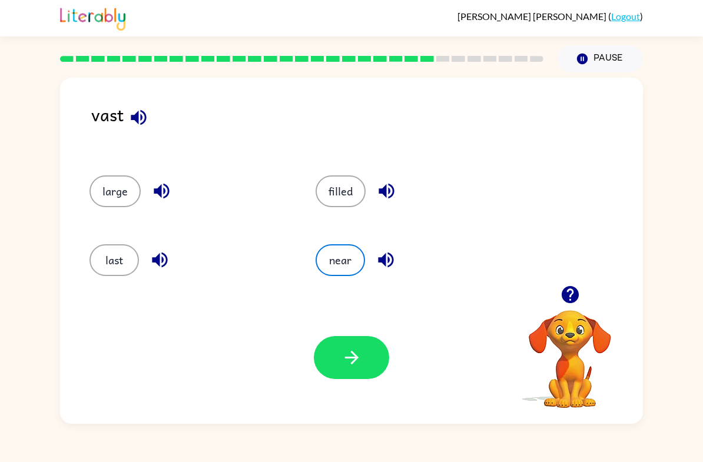
click at [368, 359] on button "button" at bounding box center [351, 357] width 75 height 43
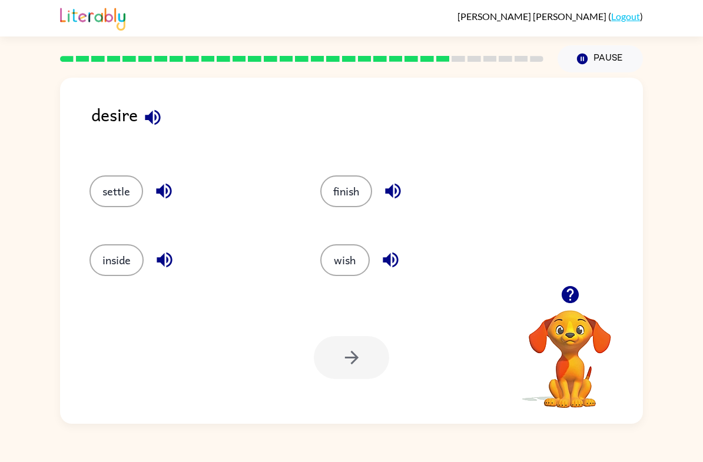
click at [564, 322] on video "Your browser must support playing .mp4 files to use Literably. Please try using…" at bounding box center [570, 351] width 118 height 118
click at [581, 295] on button "button" at bounding box center [571, 295] width 30 height 30
click at [563, 297] on icon "button" at bounding box center [569, 294] width 17 height 17
click at [574, 298] on icon "button" at bounding box center [569, 294] width 17 height 17
click at [570, 301] on icon "button" at bounding box center [570, 295] width 21 height 21
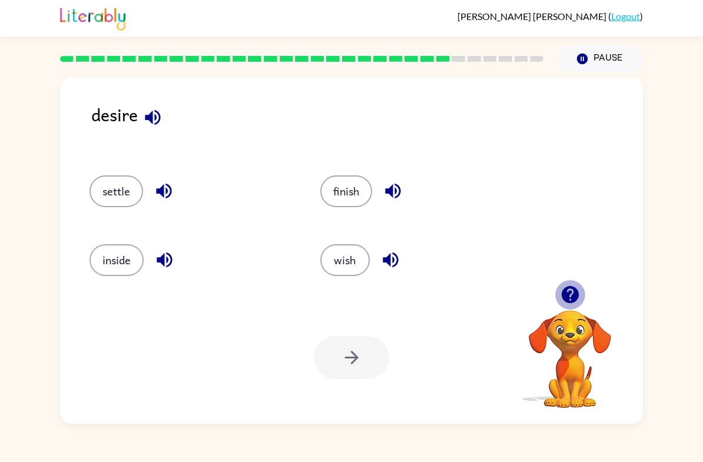
click at [569, 297] on icon "button" at bounding box center [569, 294] width 17 height 17
click at [333, 270] on button "wish" at bounding box center [344, 260] width 49 height 32
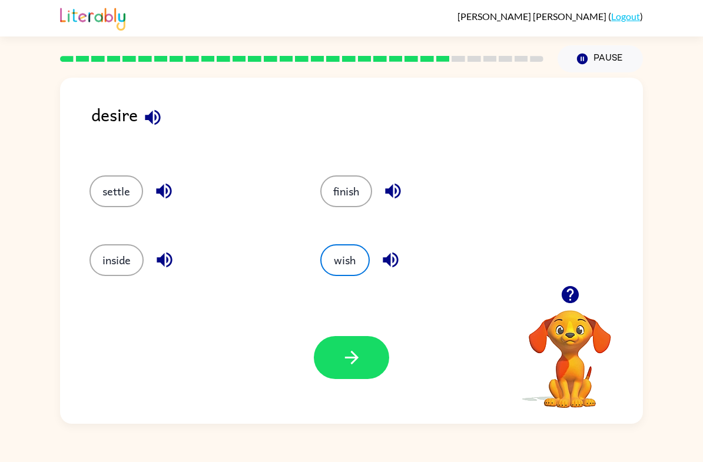
click at [338, 371] on button "button" at bounding box center [351, 357] width 75 height 43
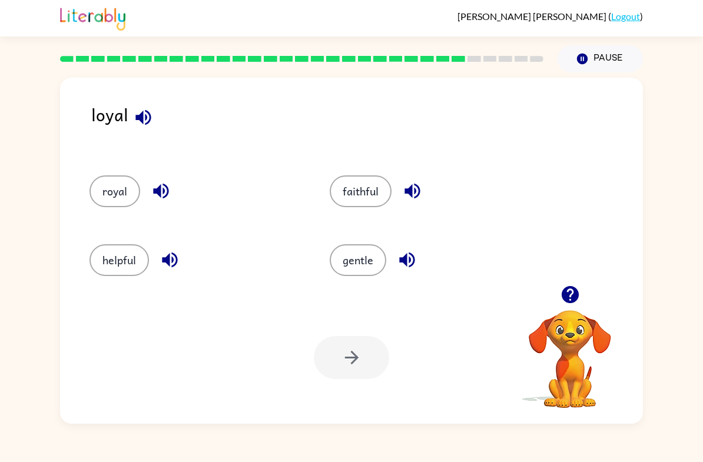
click at [122, 195] on button "royal" at bounding box center [115, 192] width 51 height 32
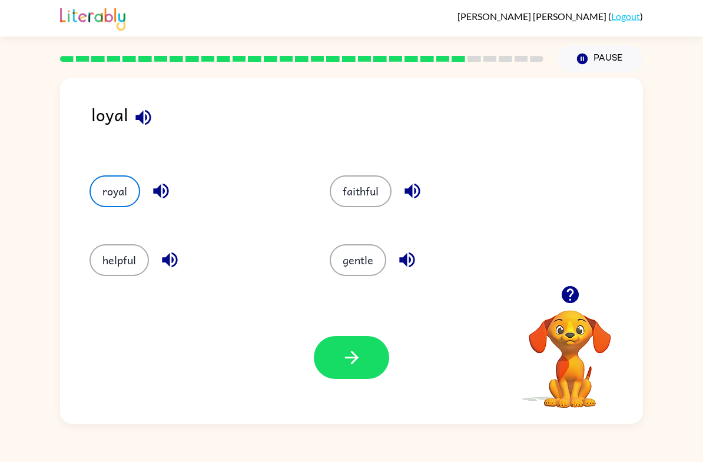
click at [365, 196] on button "faithful" at bounding box center [361, 192] width 62 height 32
click at [356, 261] on button "gentle" at bounding box center [358, 260] width 57 height 32
click at [363, 185] on button "faithful" at bounding box center [361, 192] width 62 height 32
click at [386, 358] on button "button" at bounding box center [351, 357] width 75 height 43
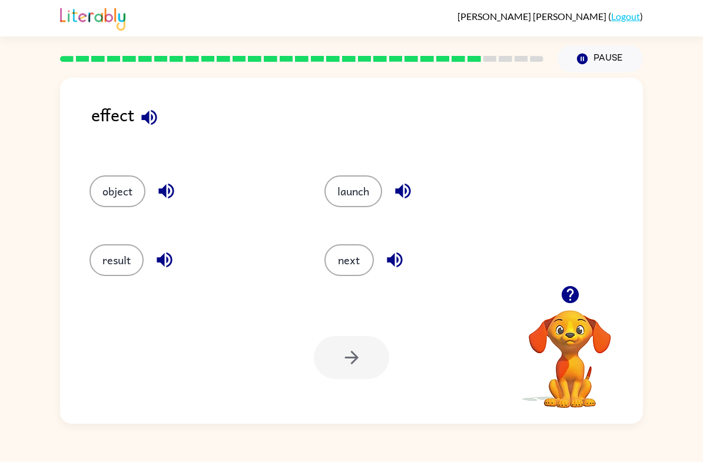
click at [109, 262] on button "result" at bounding box center [117, 260] width 54 height 32
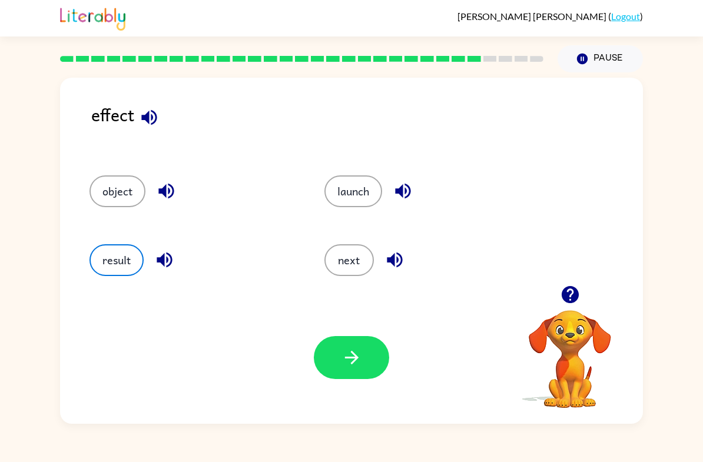
click at [348, 328] on div "Your browser must support playing .mp4 files to use Literably. Please try using…" at bounding box center [351, 358] width 583 height 133
click at [387, 349] on button "button" at bounding box center [351, 357] width 75 height 43
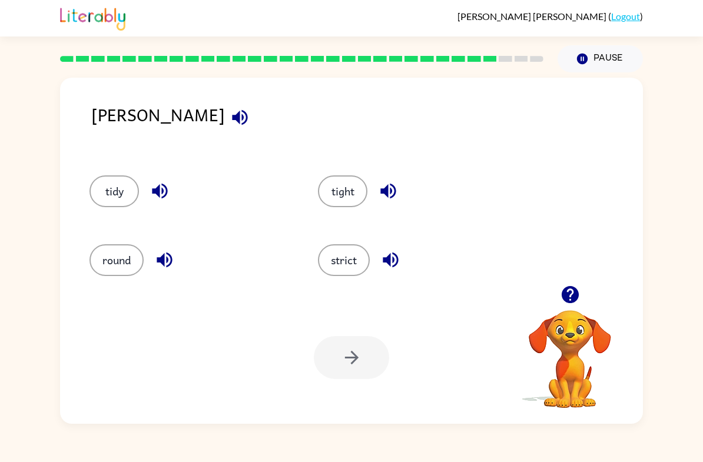
click at [327, 193] on button "tight" at bounding box center [342, 192] width 49 height 32
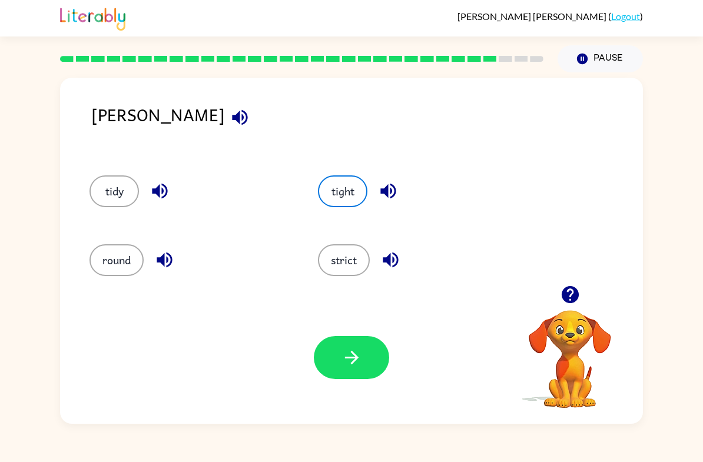
click at [343, 363] on icon "button" at bounding box center [352, 358] width 21 height 21
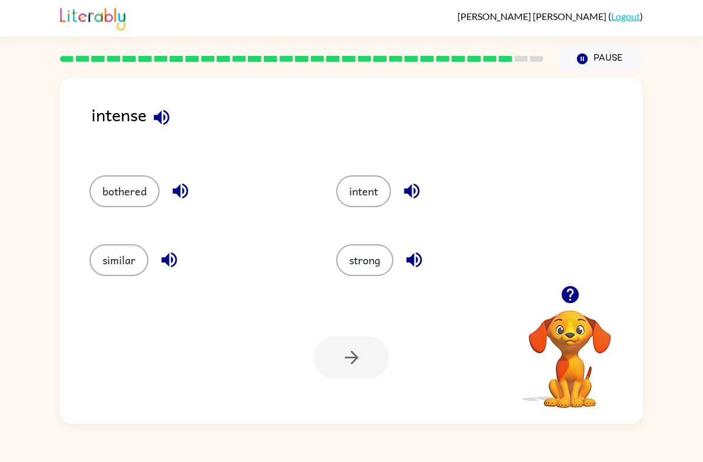
click at [365, 203] on button "intent" at bounding box center [363, 192] width 55 height 32
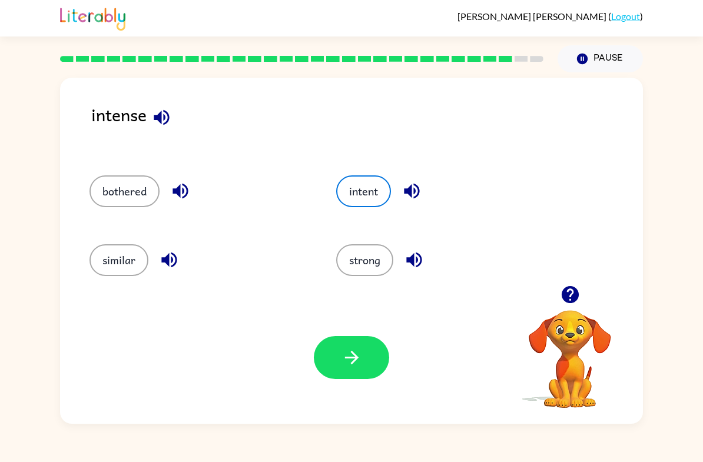
click at [355, 348] on icon "button" at bounding box center [352, 358] width 21 height 21
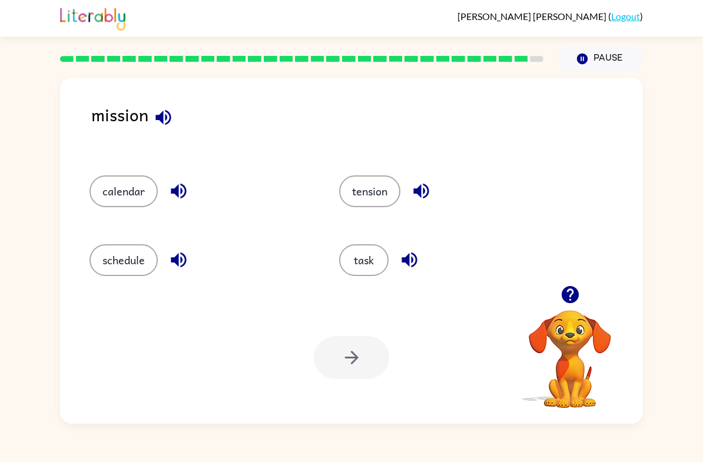
click at [370, 266] on button "task" at bounding box center [363, 260] width 49 height 32
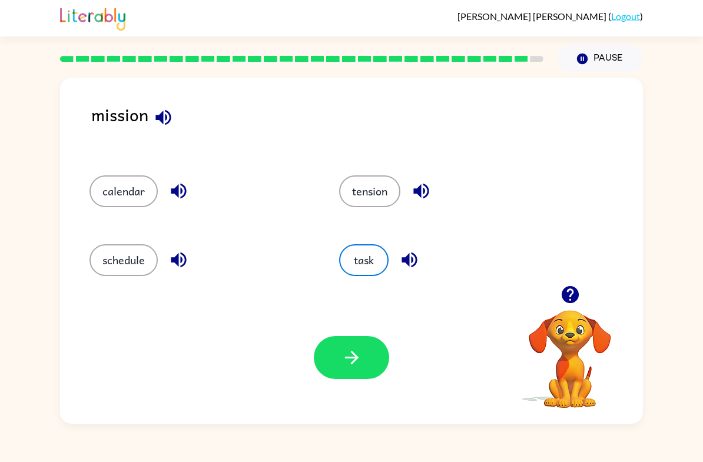
click at [369, 369] on button "button" at bounding box center [351, 357] width 75 height 43
